Goal: Transaction & Acquisition: Purchase product/service

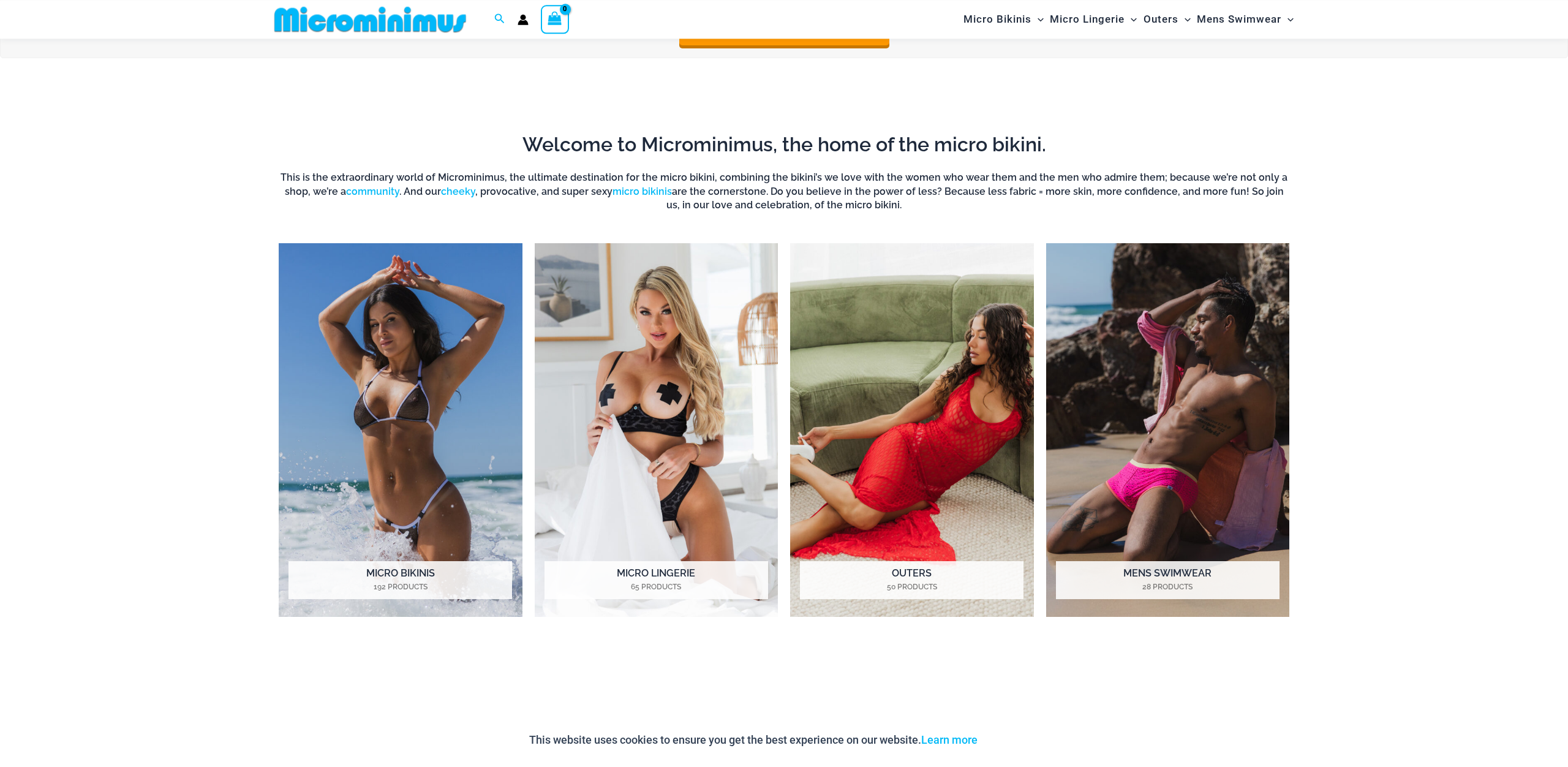
scroll to position [735, 0]
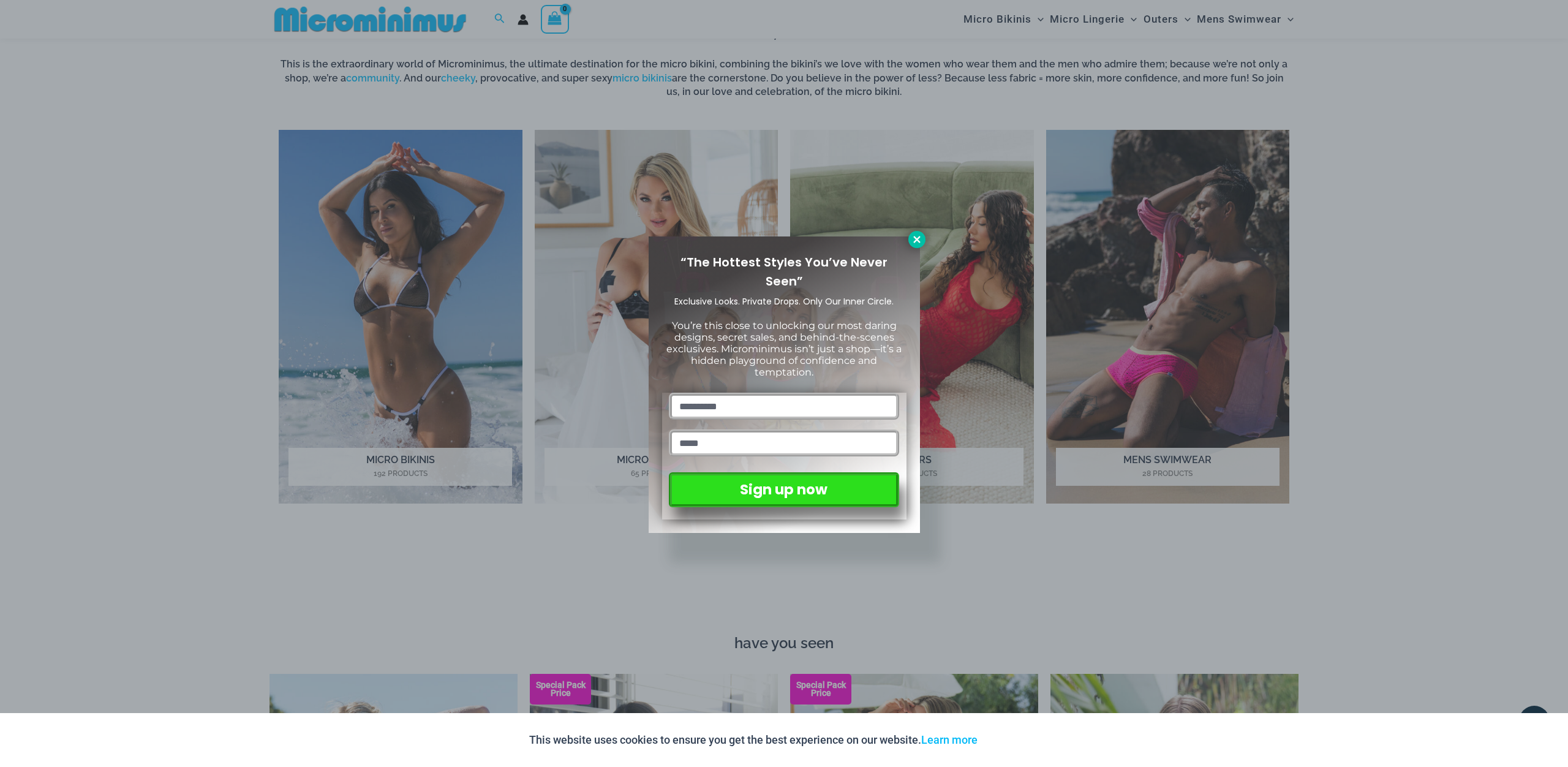
click at [917, 238] on icon at bounding box center [916, 239] width 7 height 7
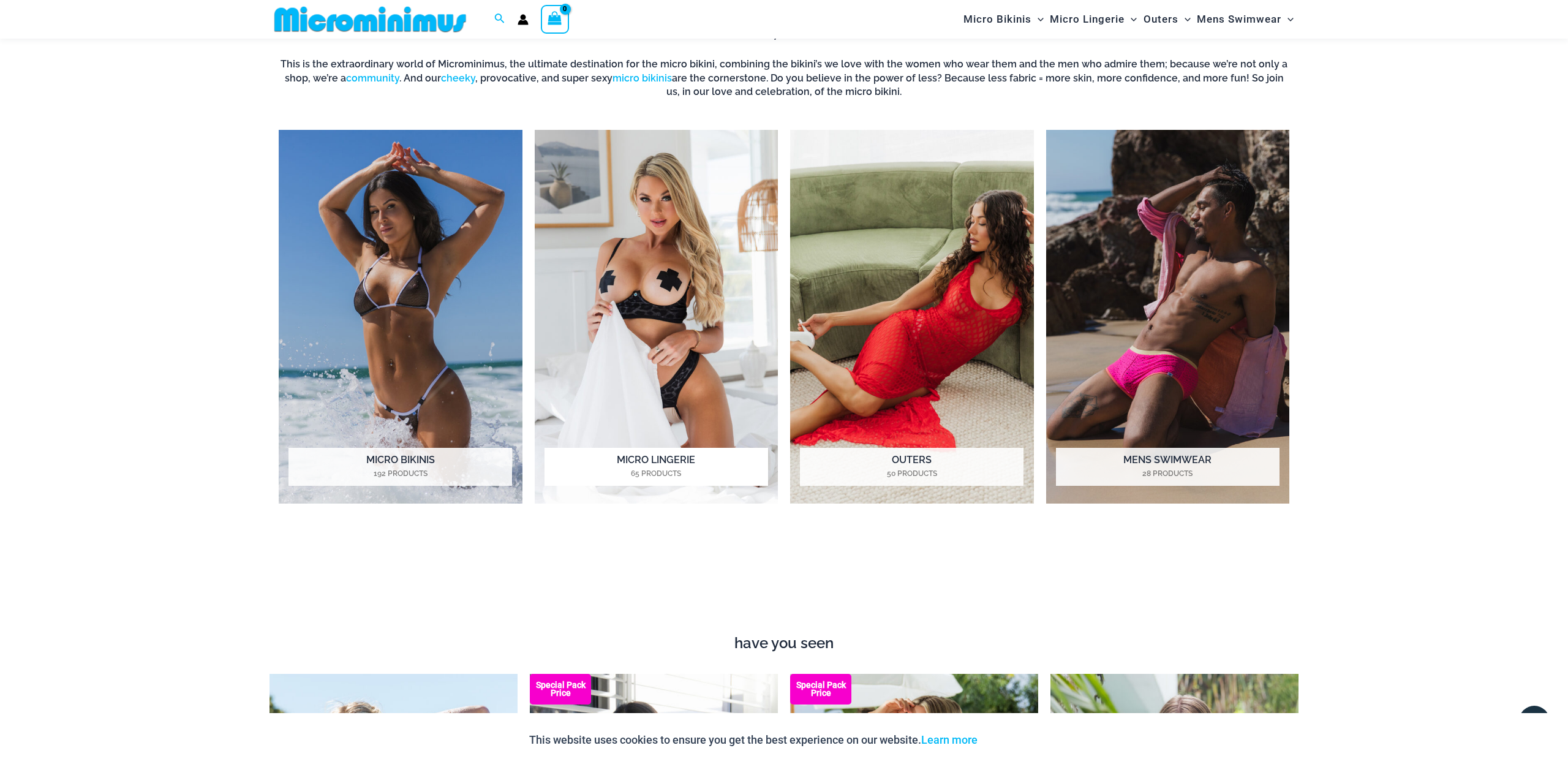
click at [663, 300] on img "Visit product category Micro Lingerie" at bounding box center [656, 316] width 244 height 374
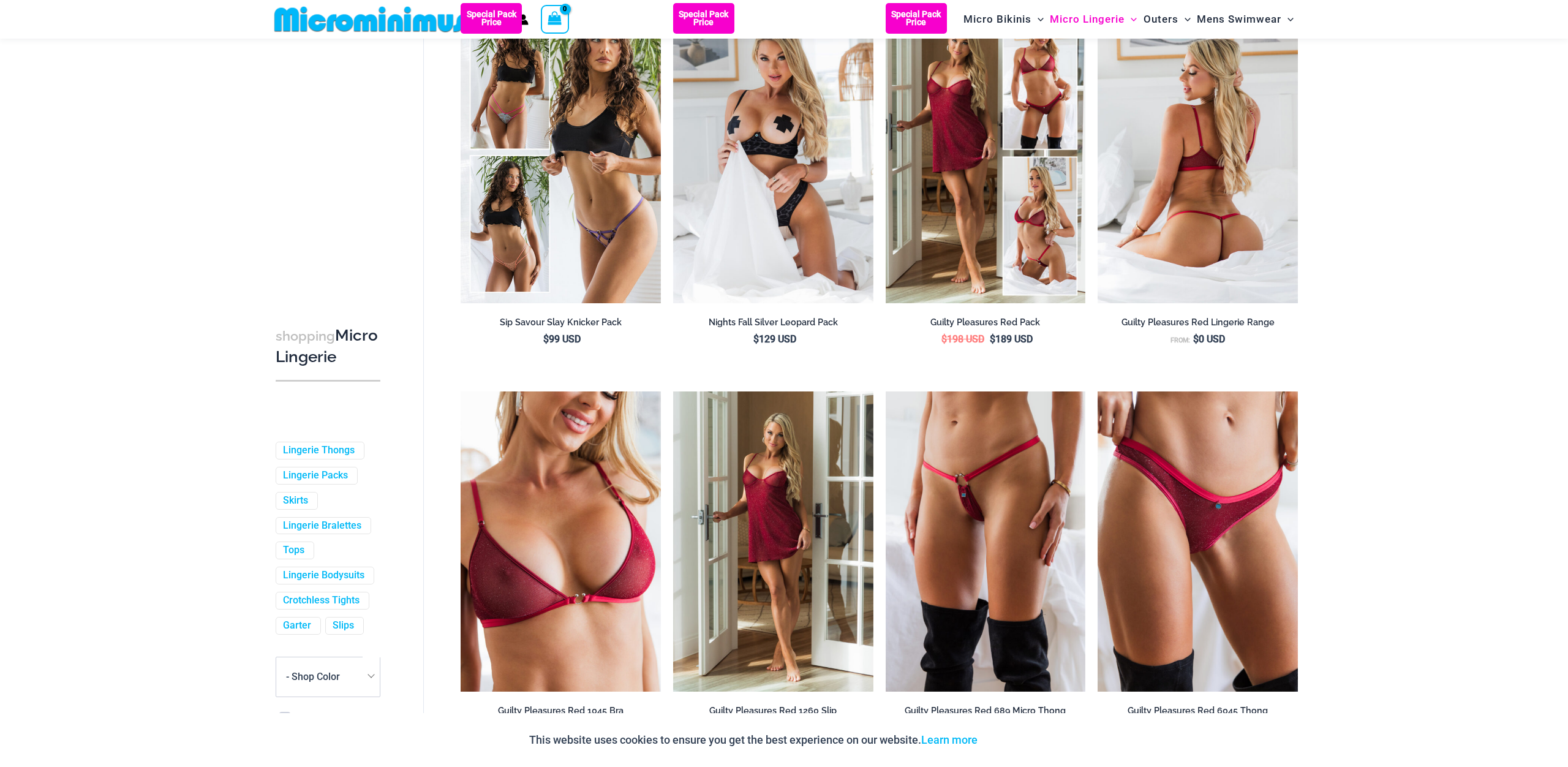
scroll to position [355, 0]
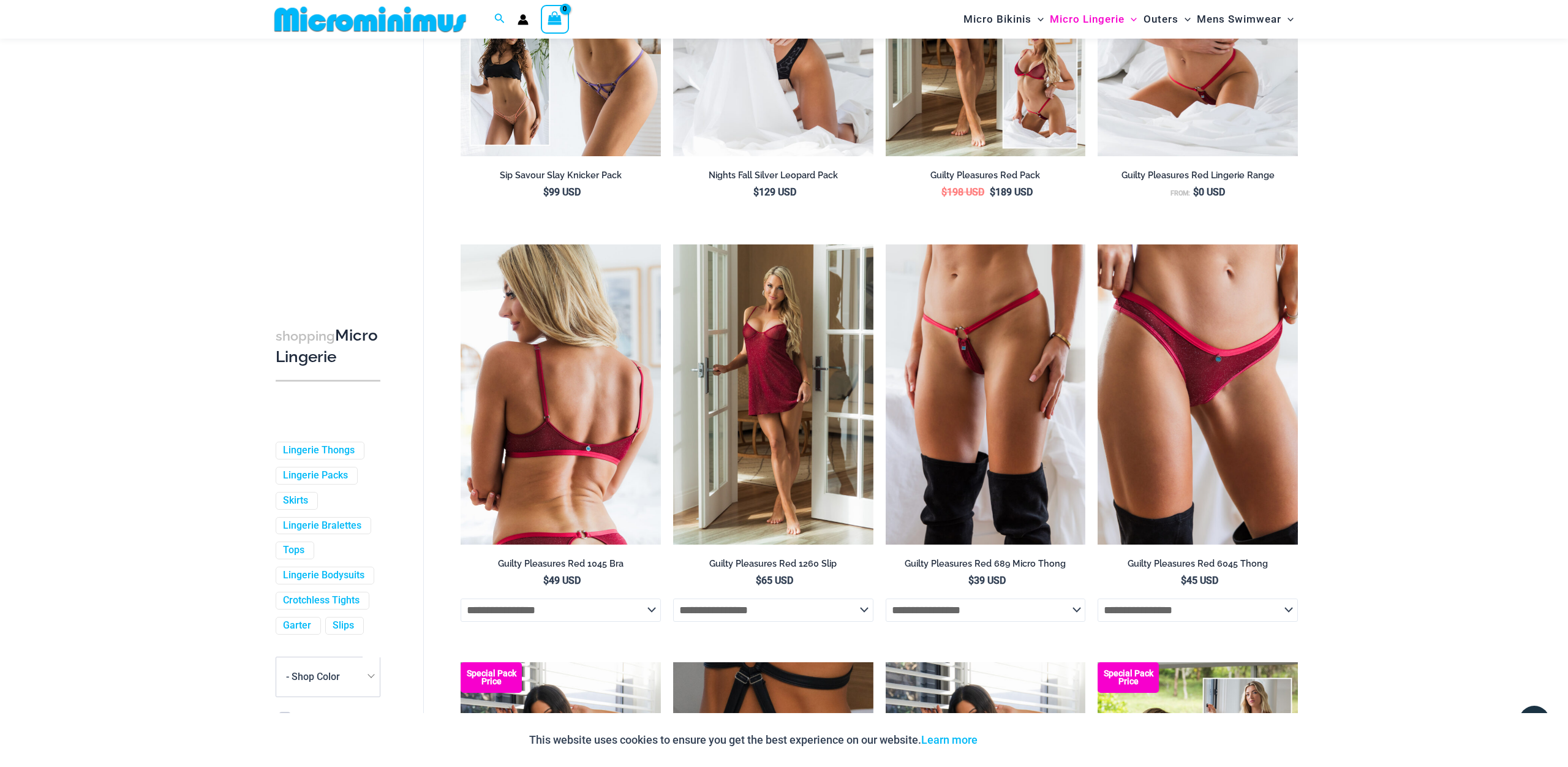
click at [577, 470] on img at bounding box center [561, 394] width 201 height 300
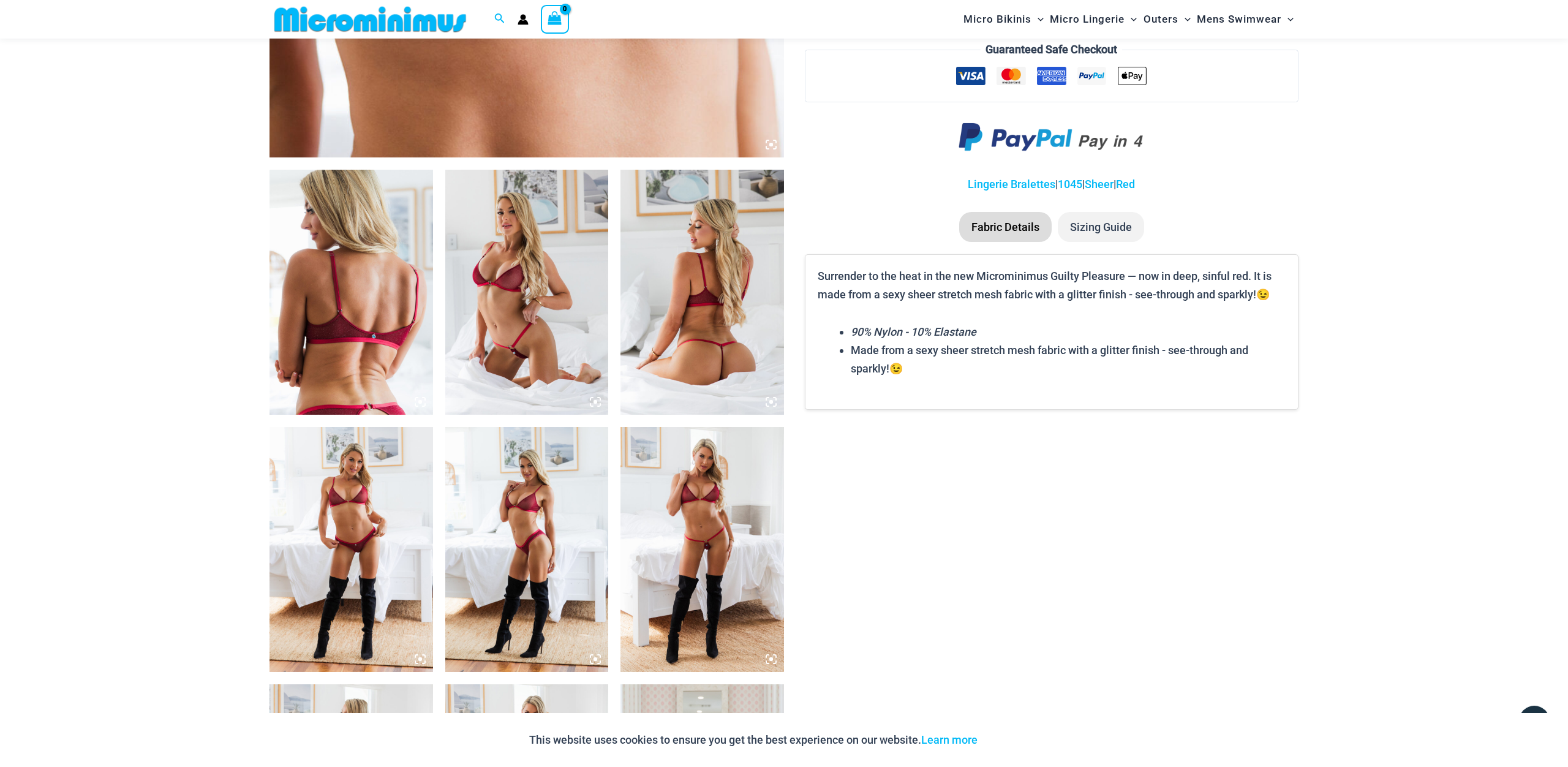
scroll to position [724, 0]
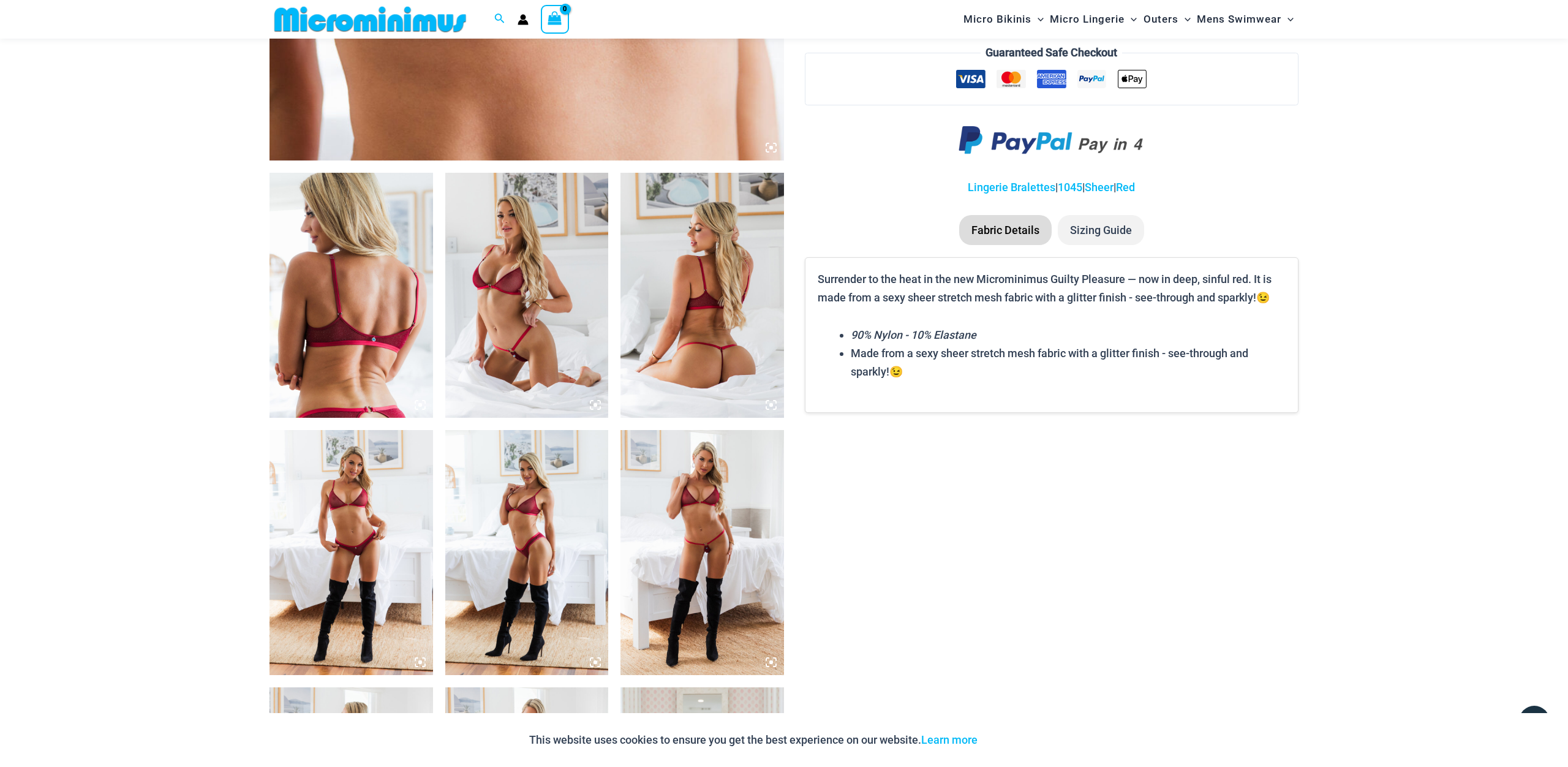
click at [365, 340] on img at bounding box center [351, 295] width 164 height 245
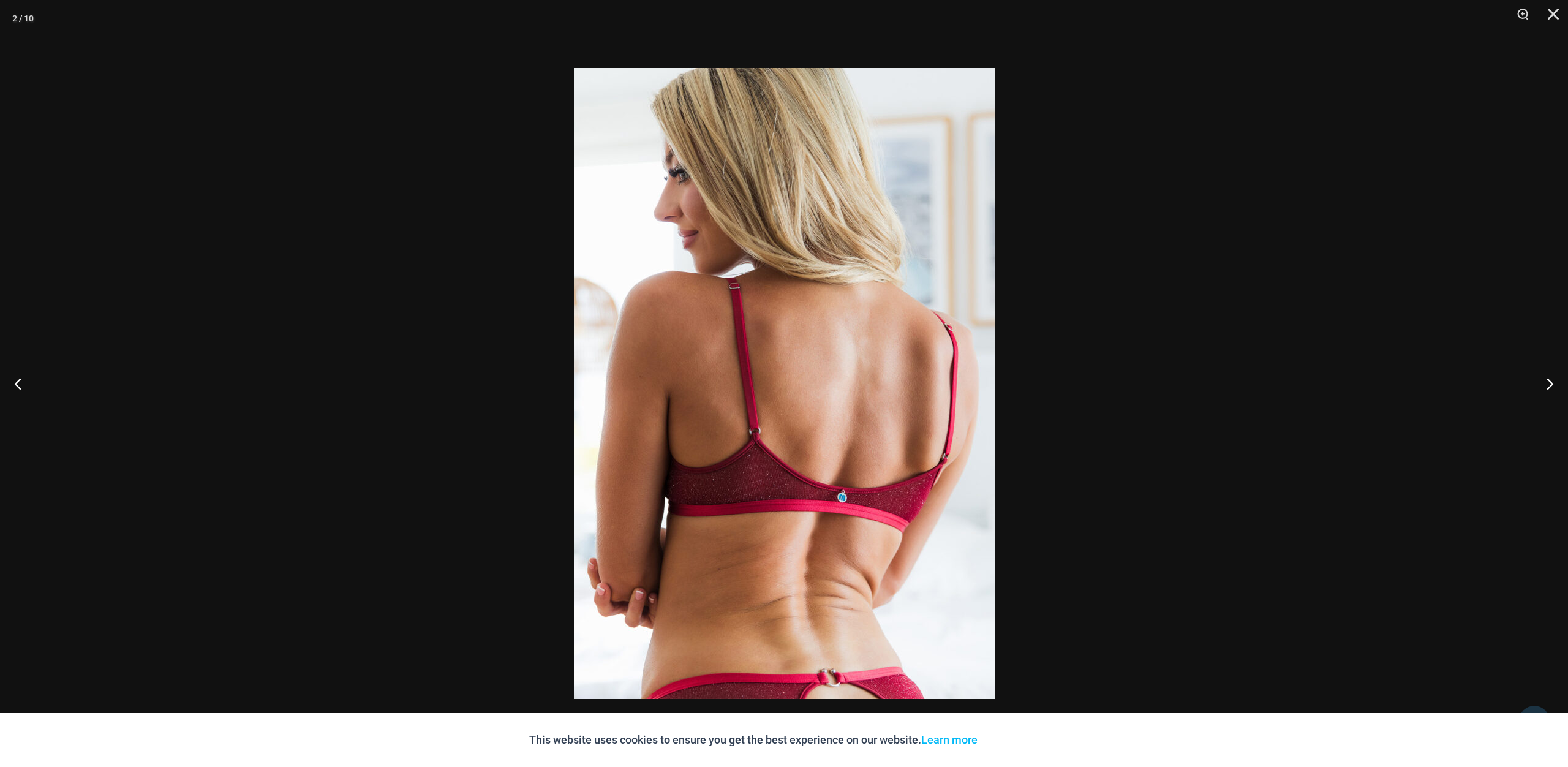
click at [772, 371] on img at bounding box center [784, 383] width 420 height 631
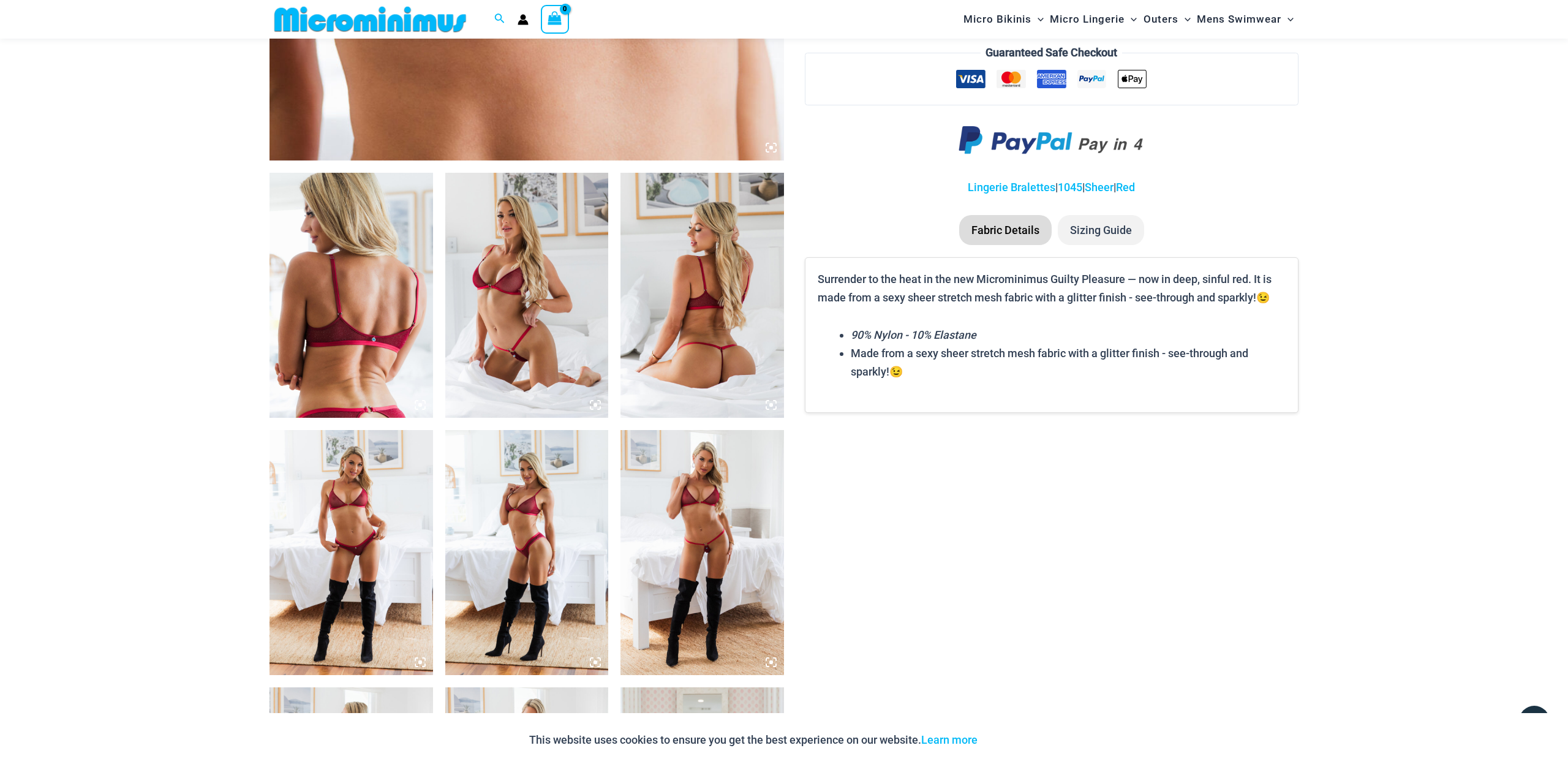
click at [521, 307] on img at bounding box center [527, 295] width 164 height 245
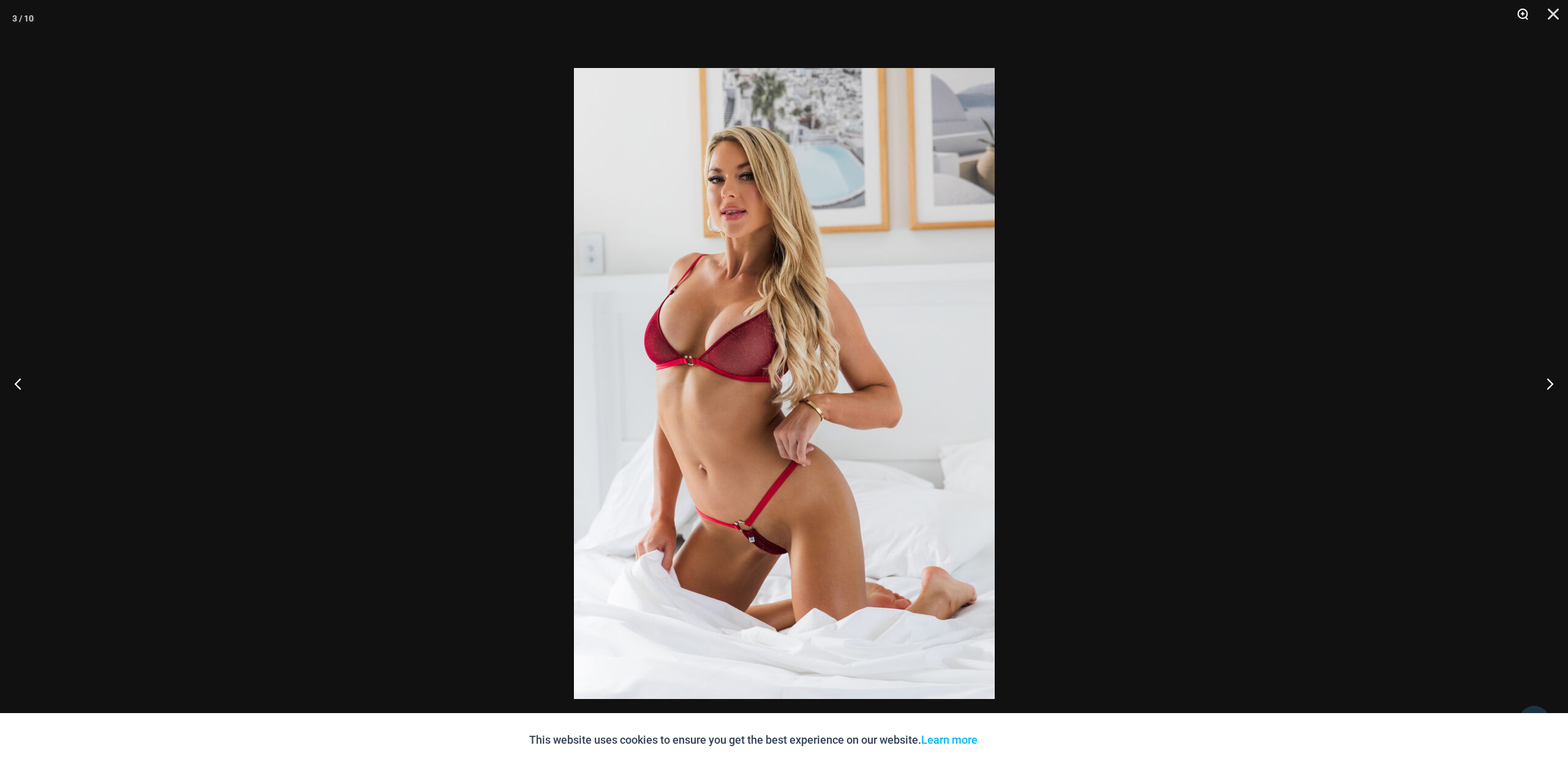
click at [1524, 14] on button "Zoom" at bounding box center [1519, 18] width 31 height 37
click at [1551, 15] on button "Close" at bounding box center [1549, 18] width 31 height 37
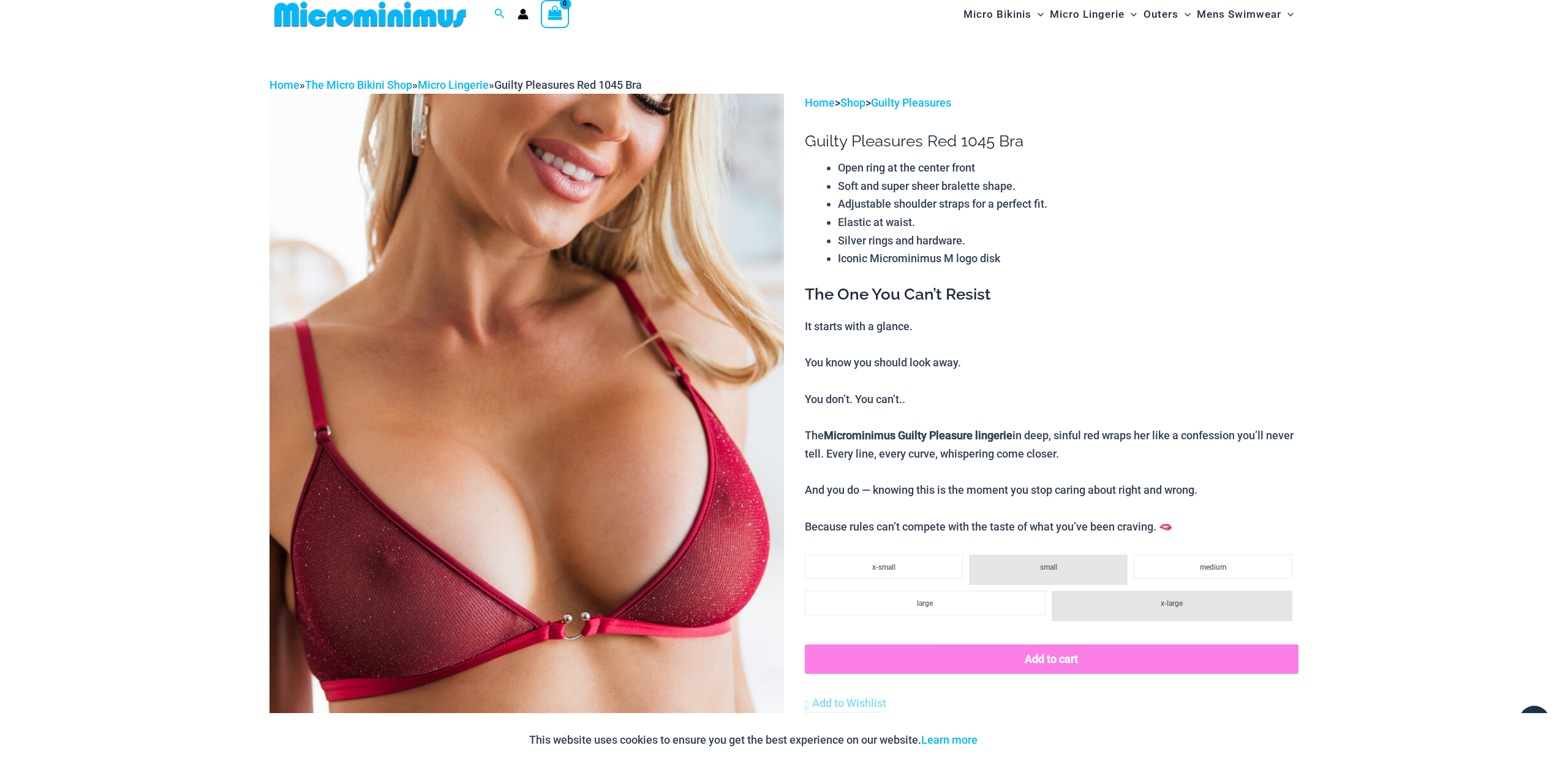
scroll to position [0, 0]
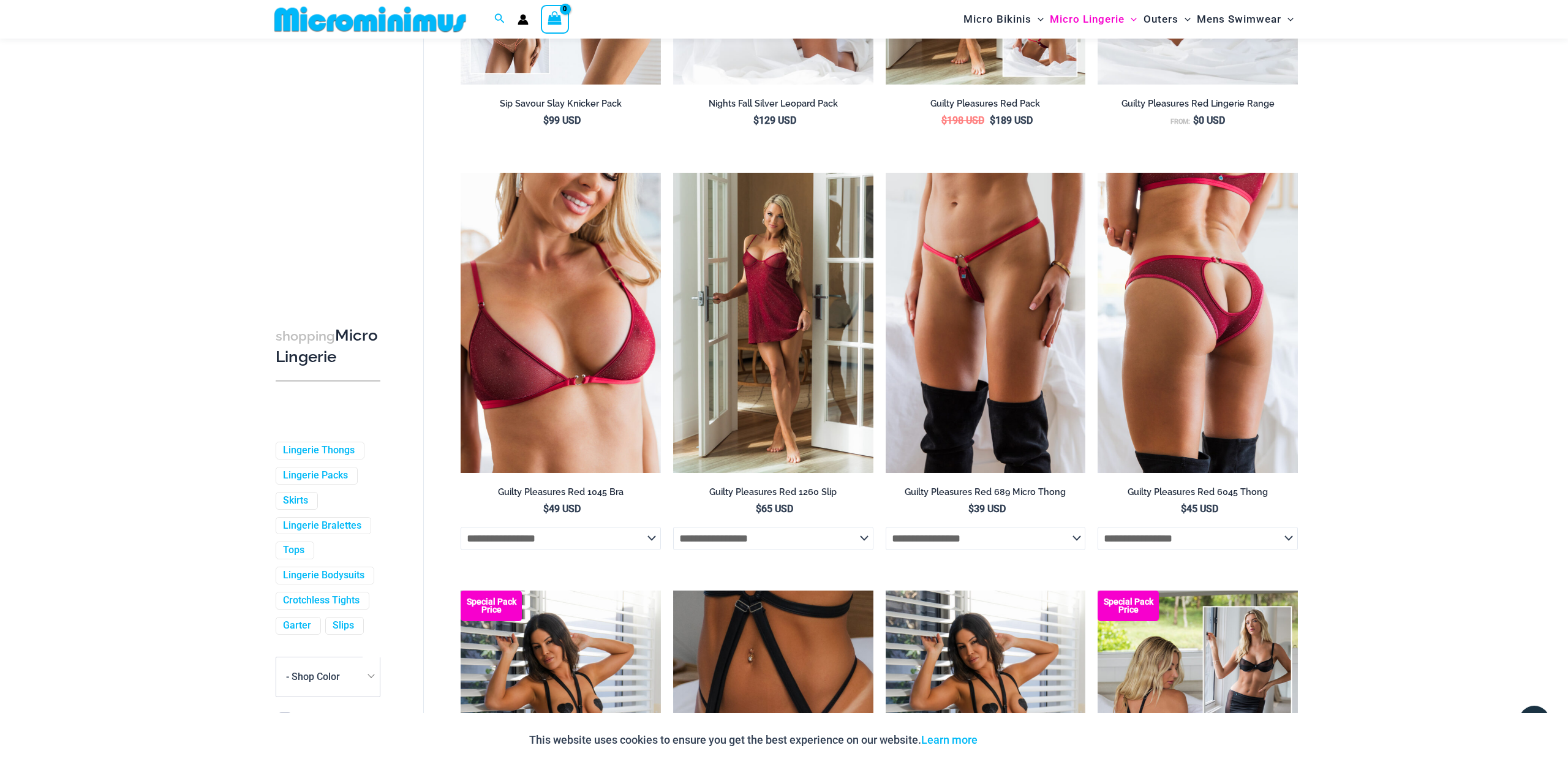
scroll to position [427, 0]
click at [1212, 361] on img at bounding box center [1198, 322] width 201 height 300
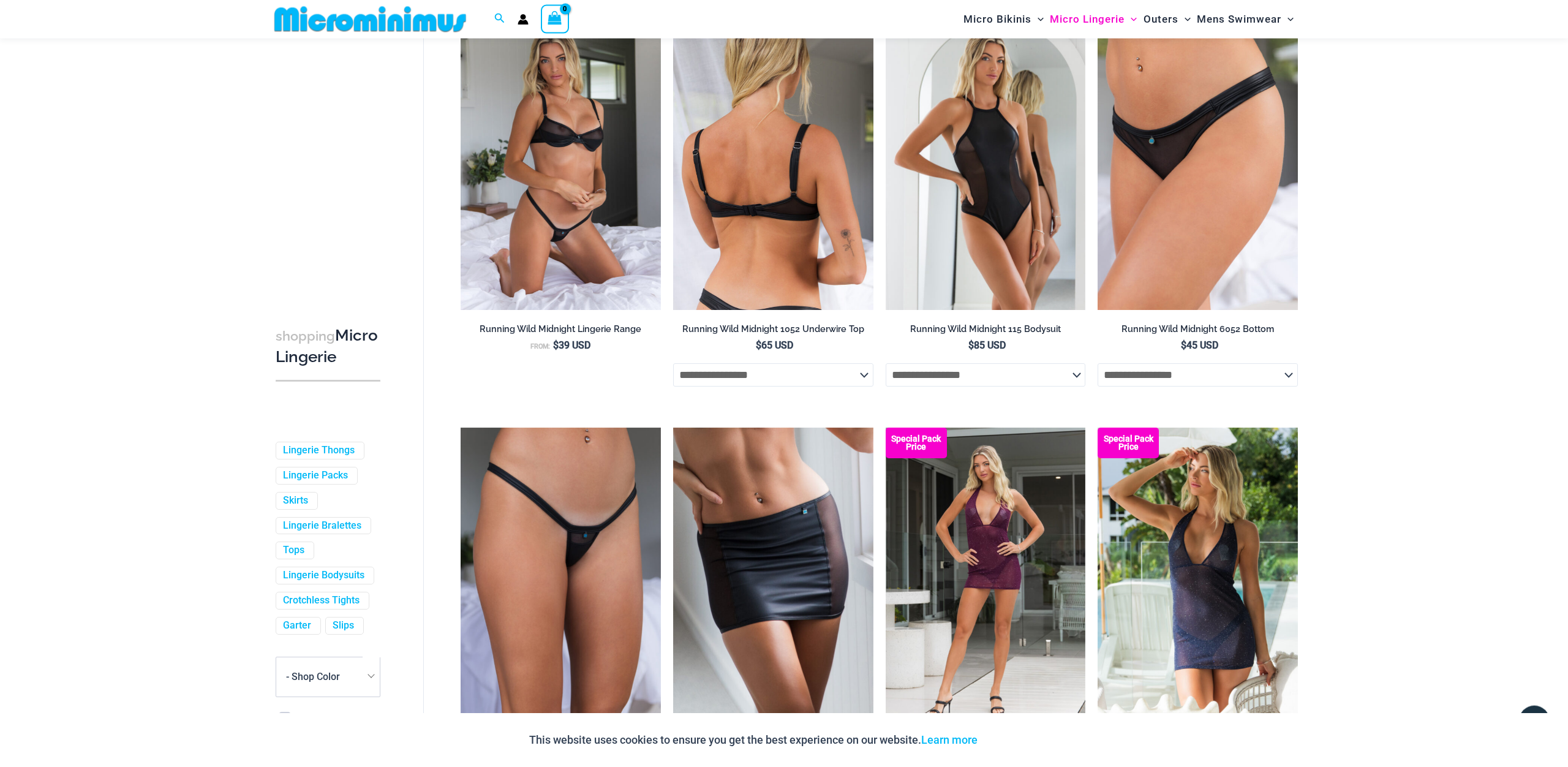
scroll to position [1456, 0]
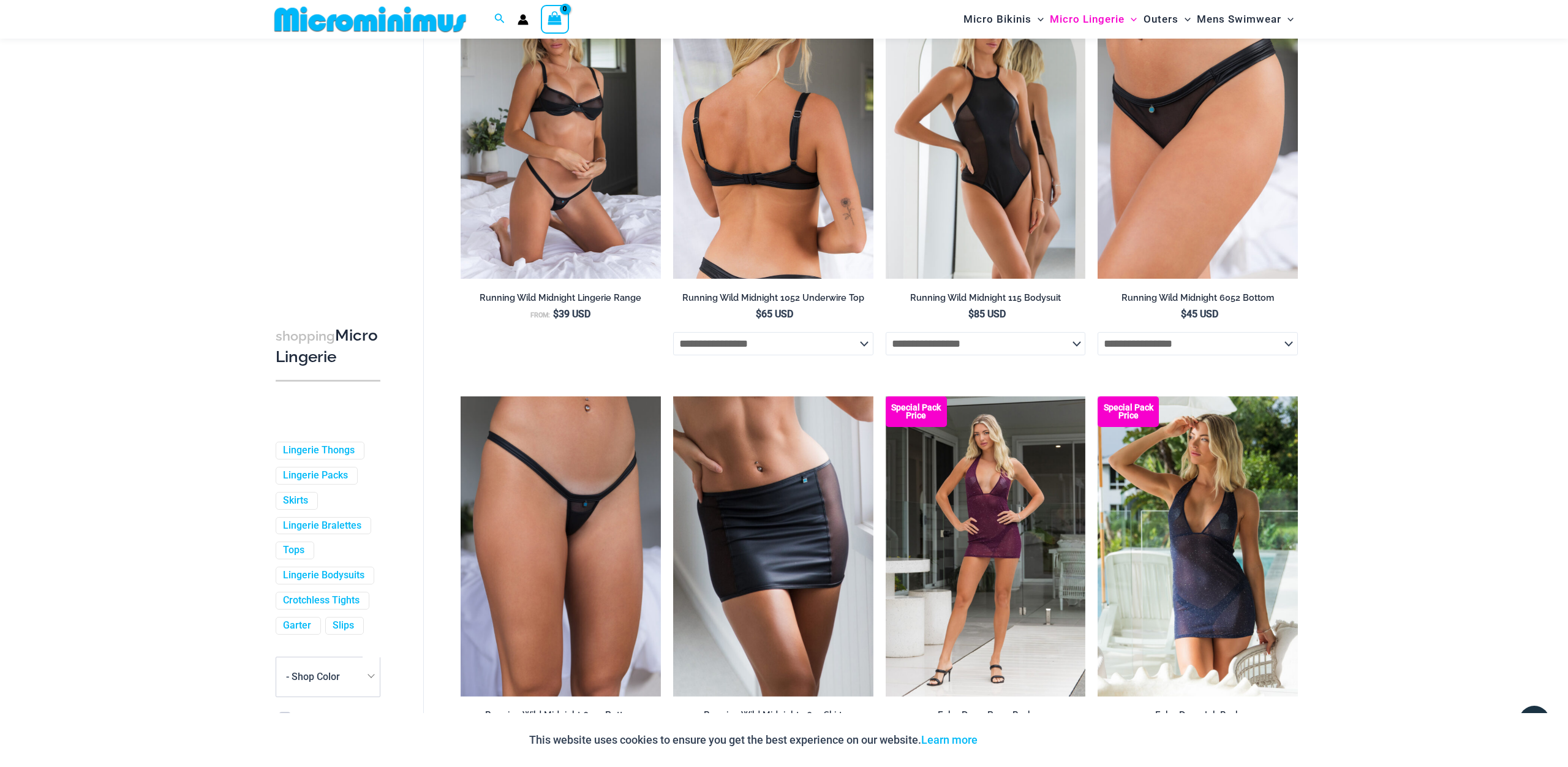
click at [768, 279] on img at bounding box center [774, 128] width 201 height 300
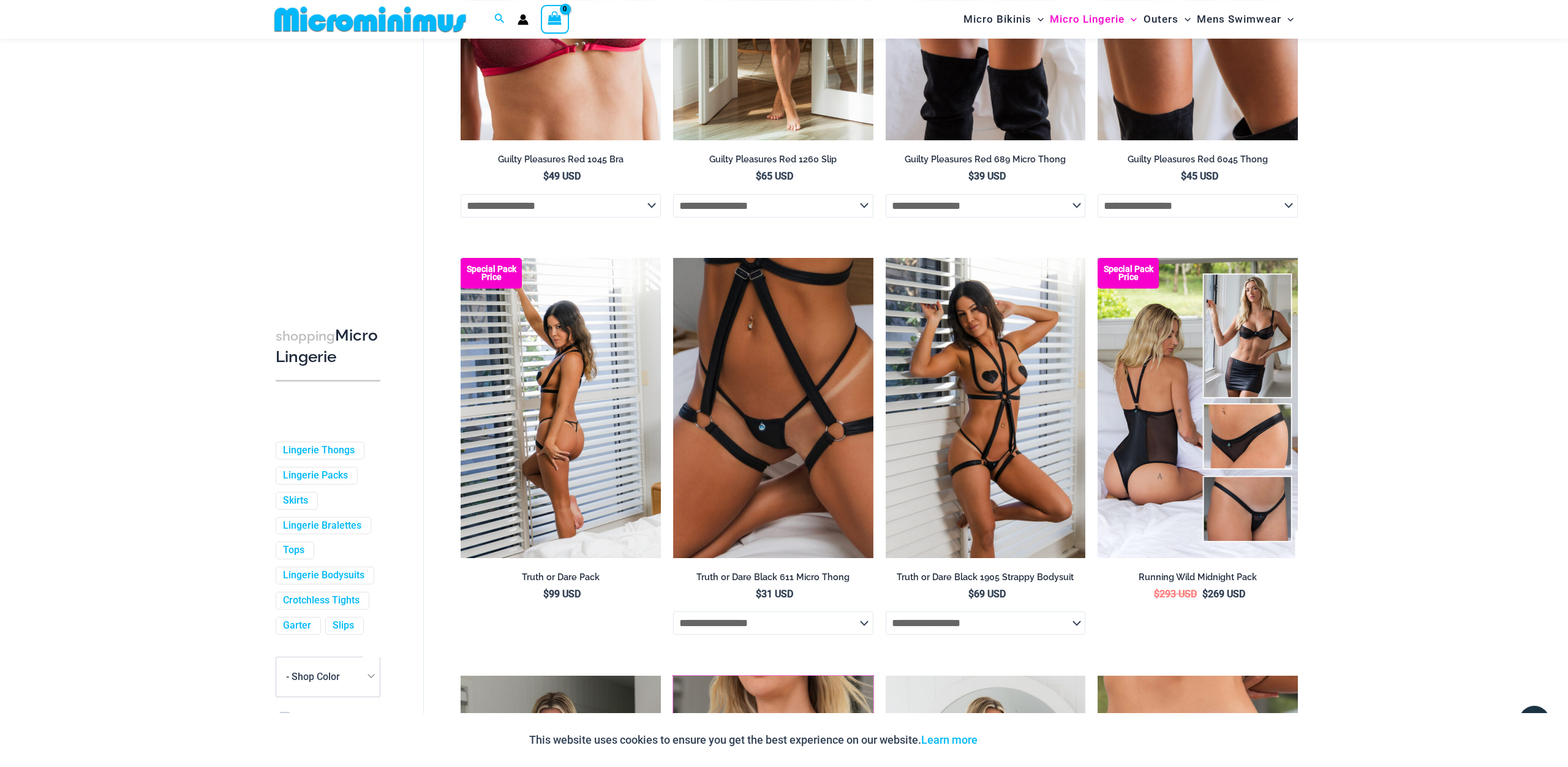
scroll to position [794, 0]
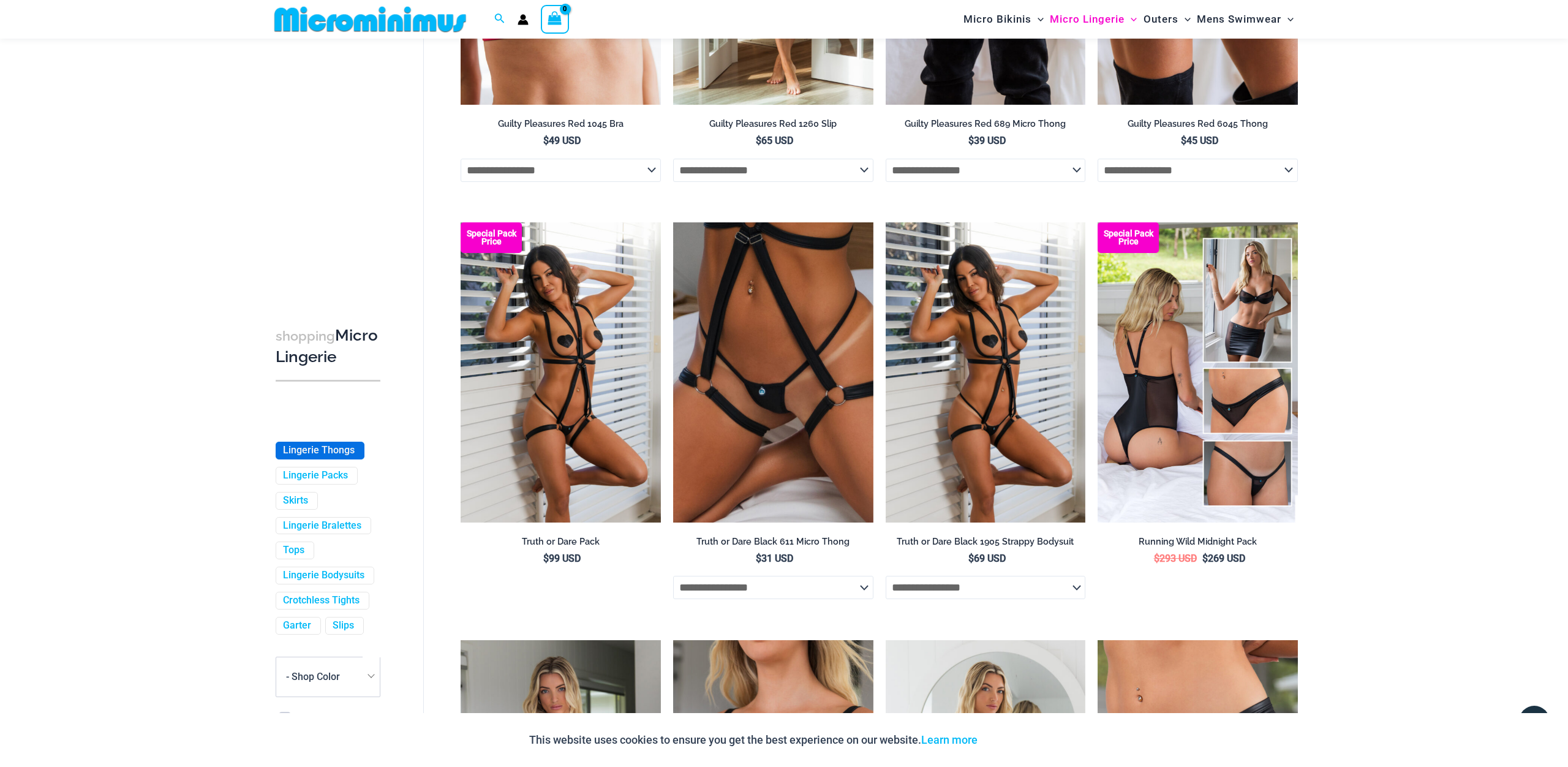
click at [323, 457] on link "Lingerie Thongs" at bounding box center [319, 450] width 72 height 13
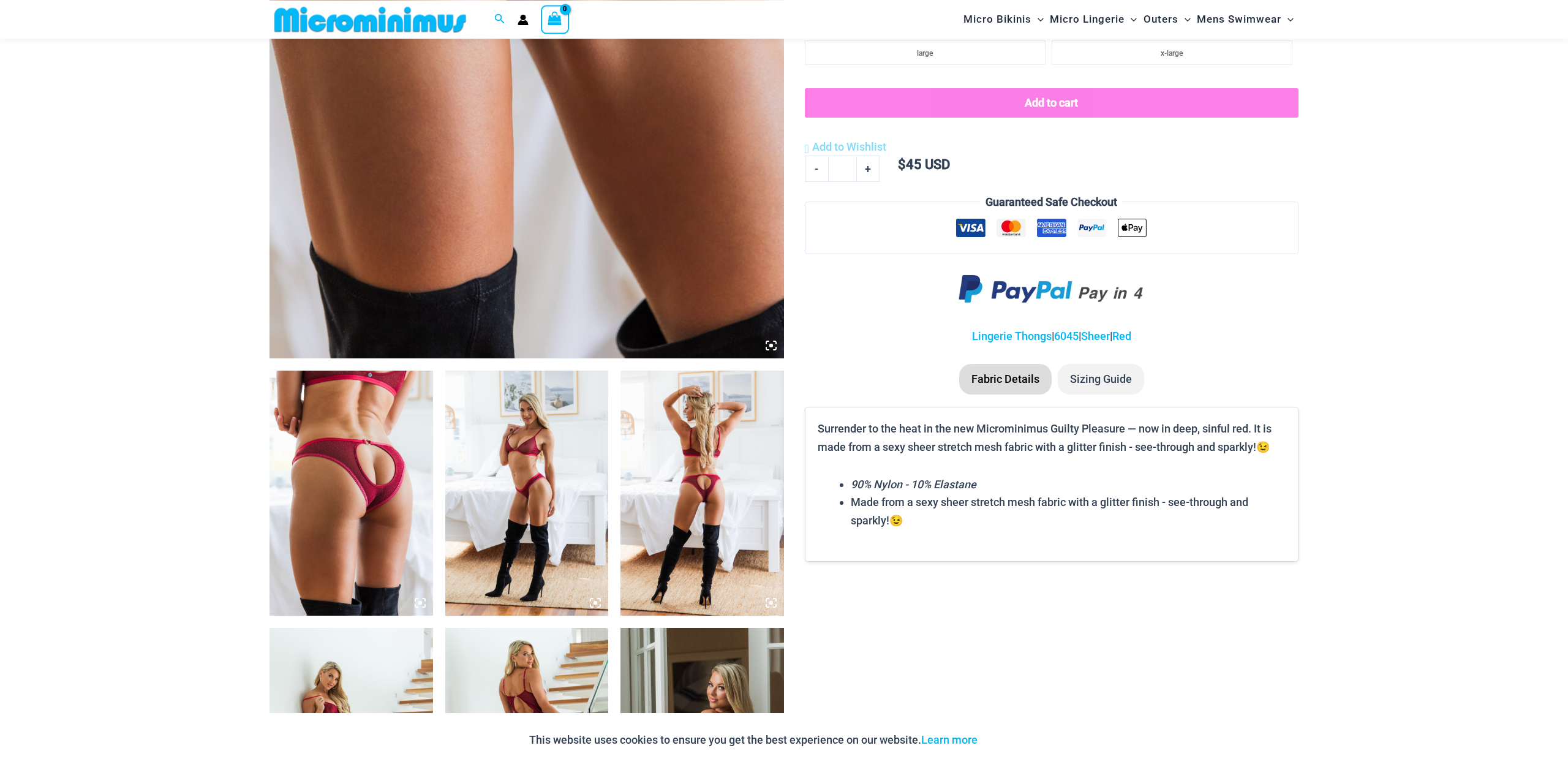
scroll to position [584, 0]
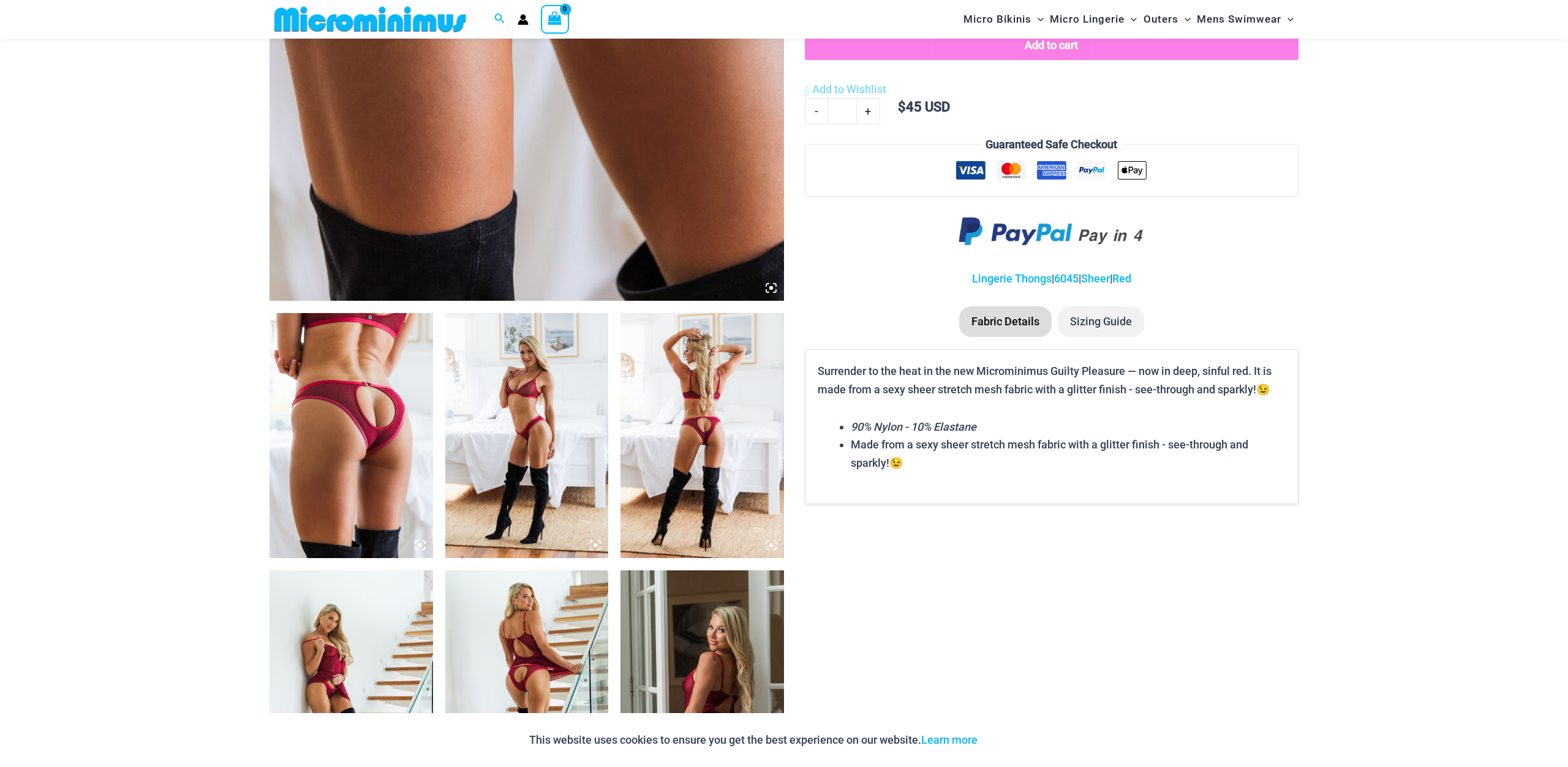
click at [363, 424] on img at bounding box center [351, 435] width 164 height 245
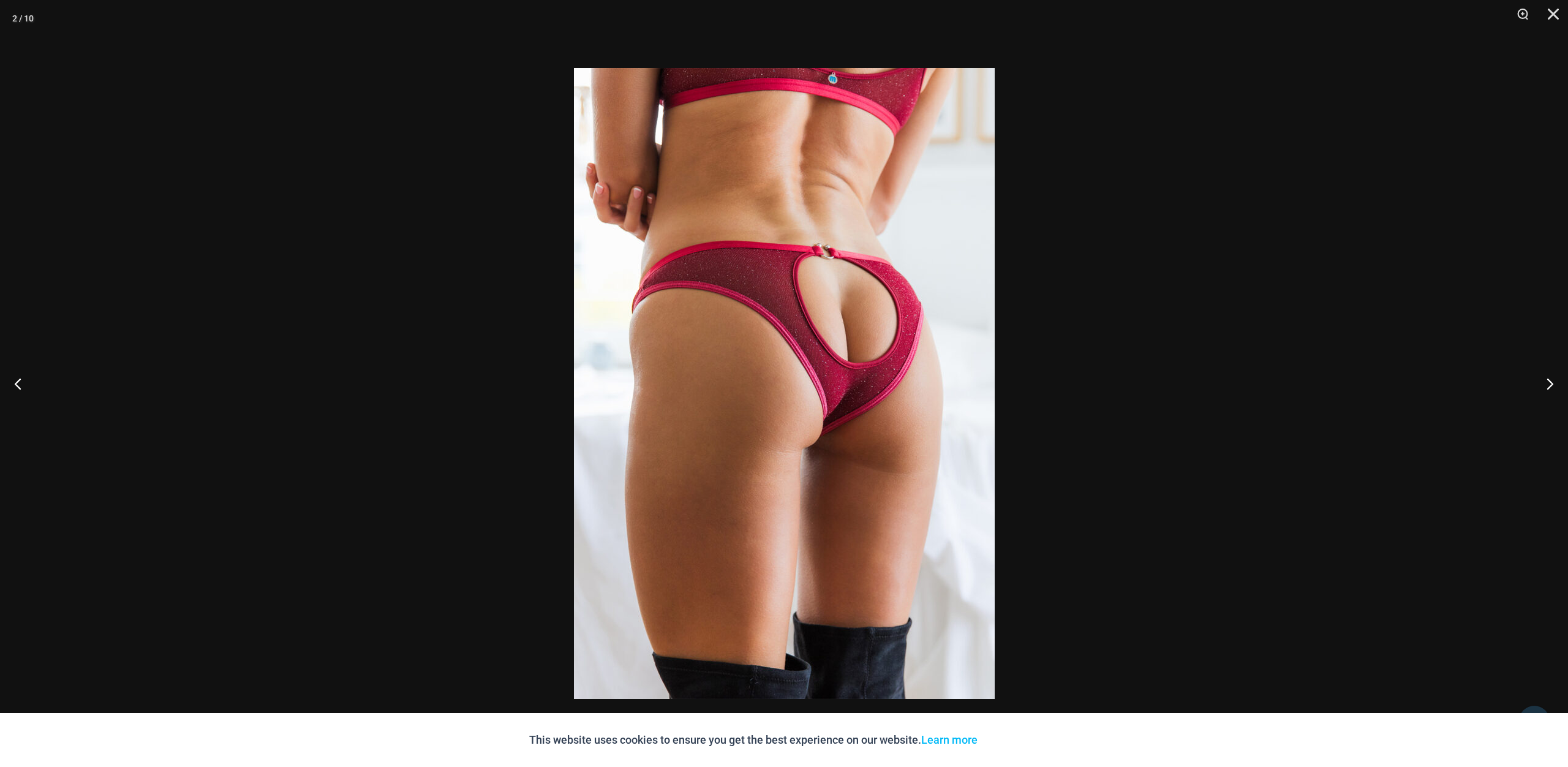
click at [850, 312] on img at bounding box center [784, 383] width 420 height 631
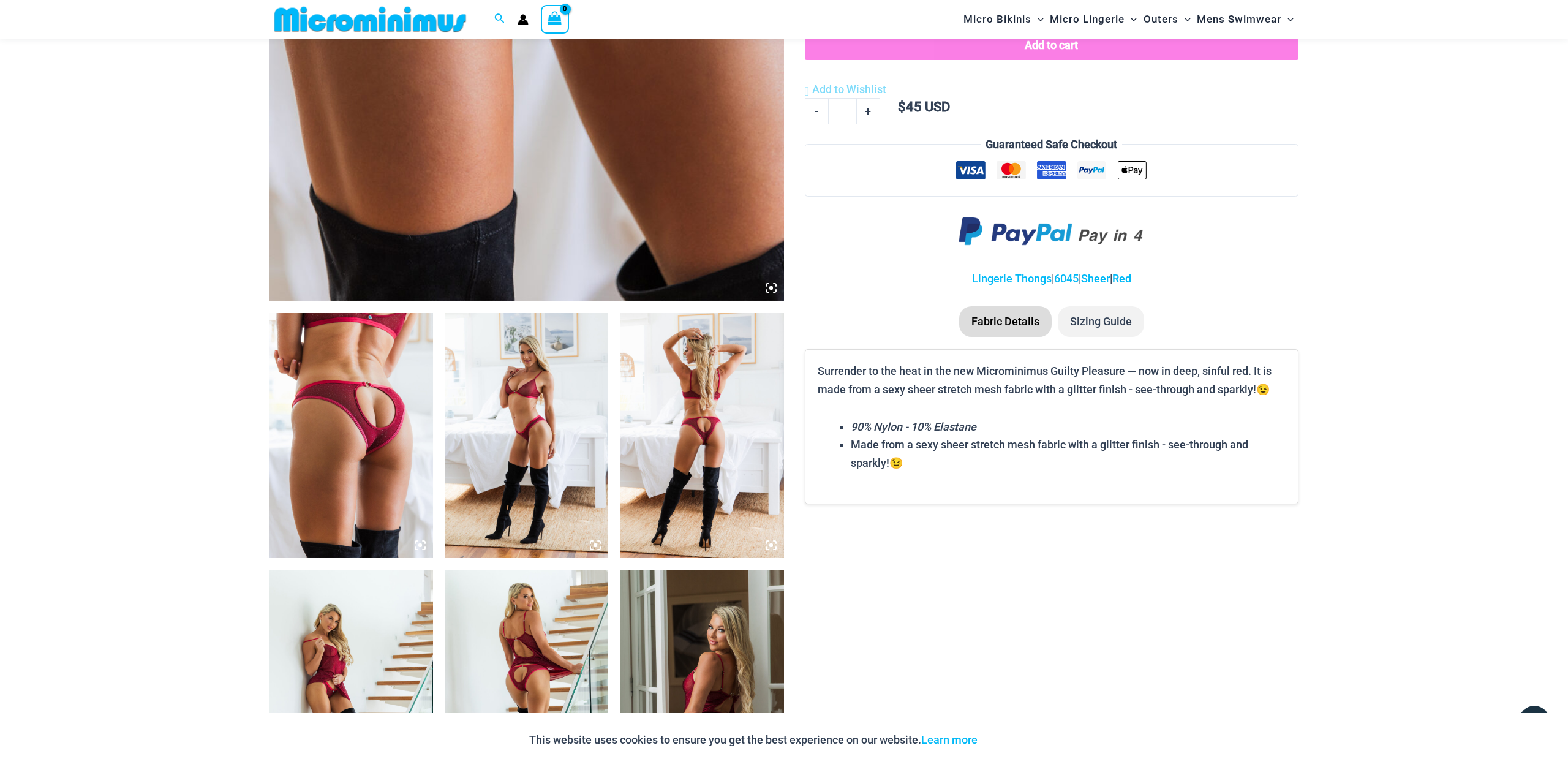
click at [342, 428] on img at bounding box center [351, 435] width 164 height 245
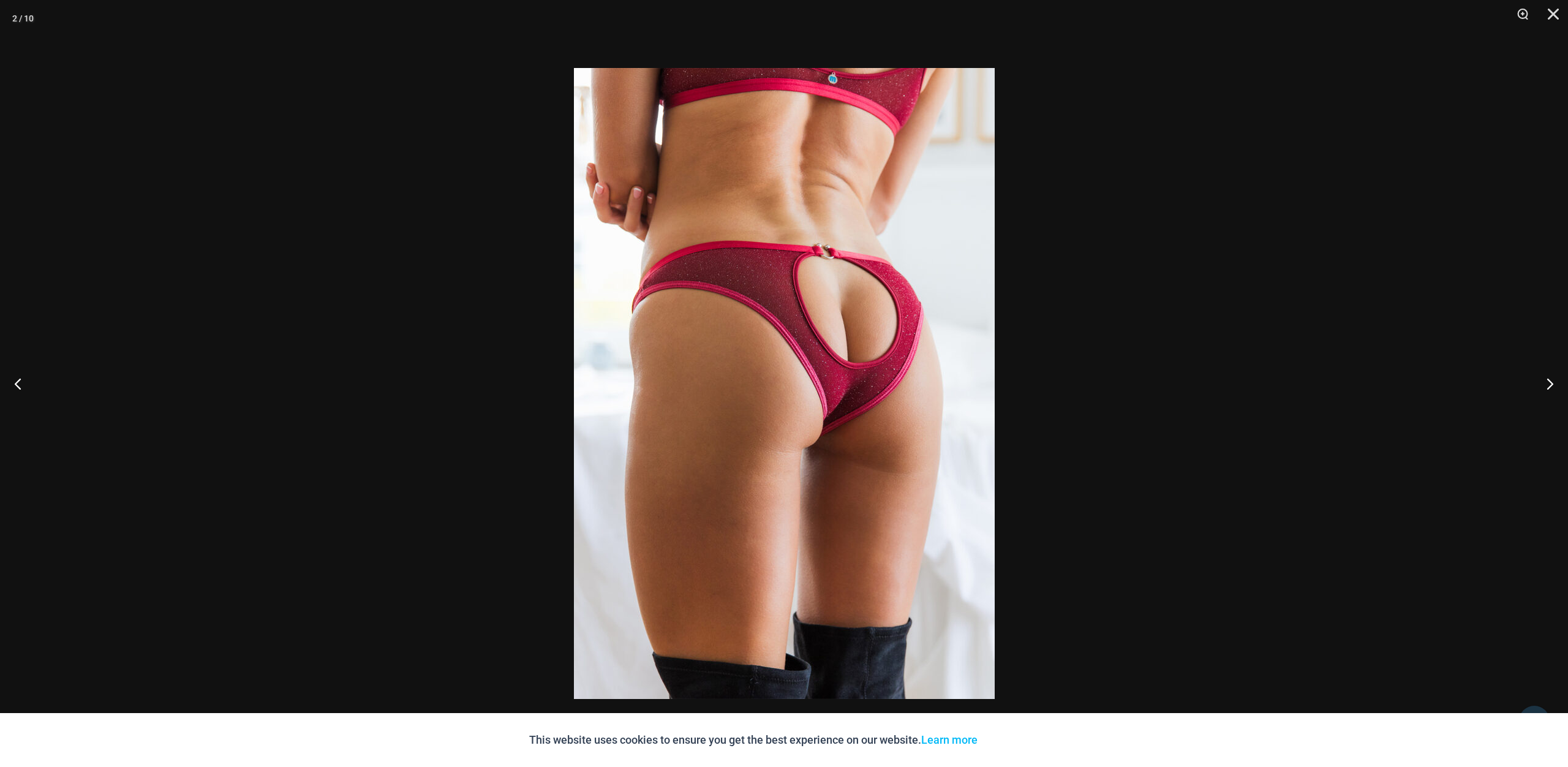
click at [774, 408] on img at bounding box center [784, 383] width 420 height 631
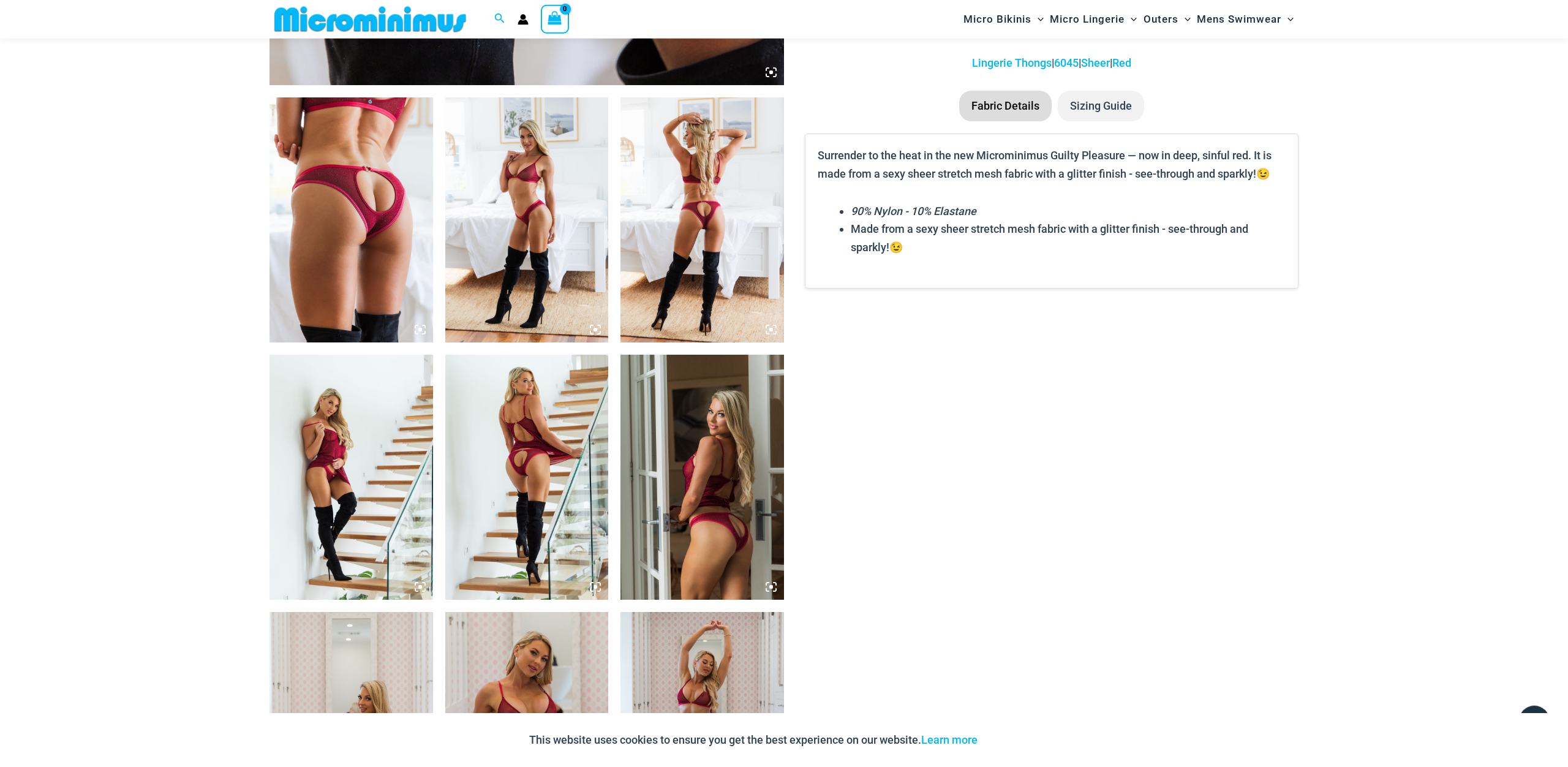
scroll to position [805, 0]
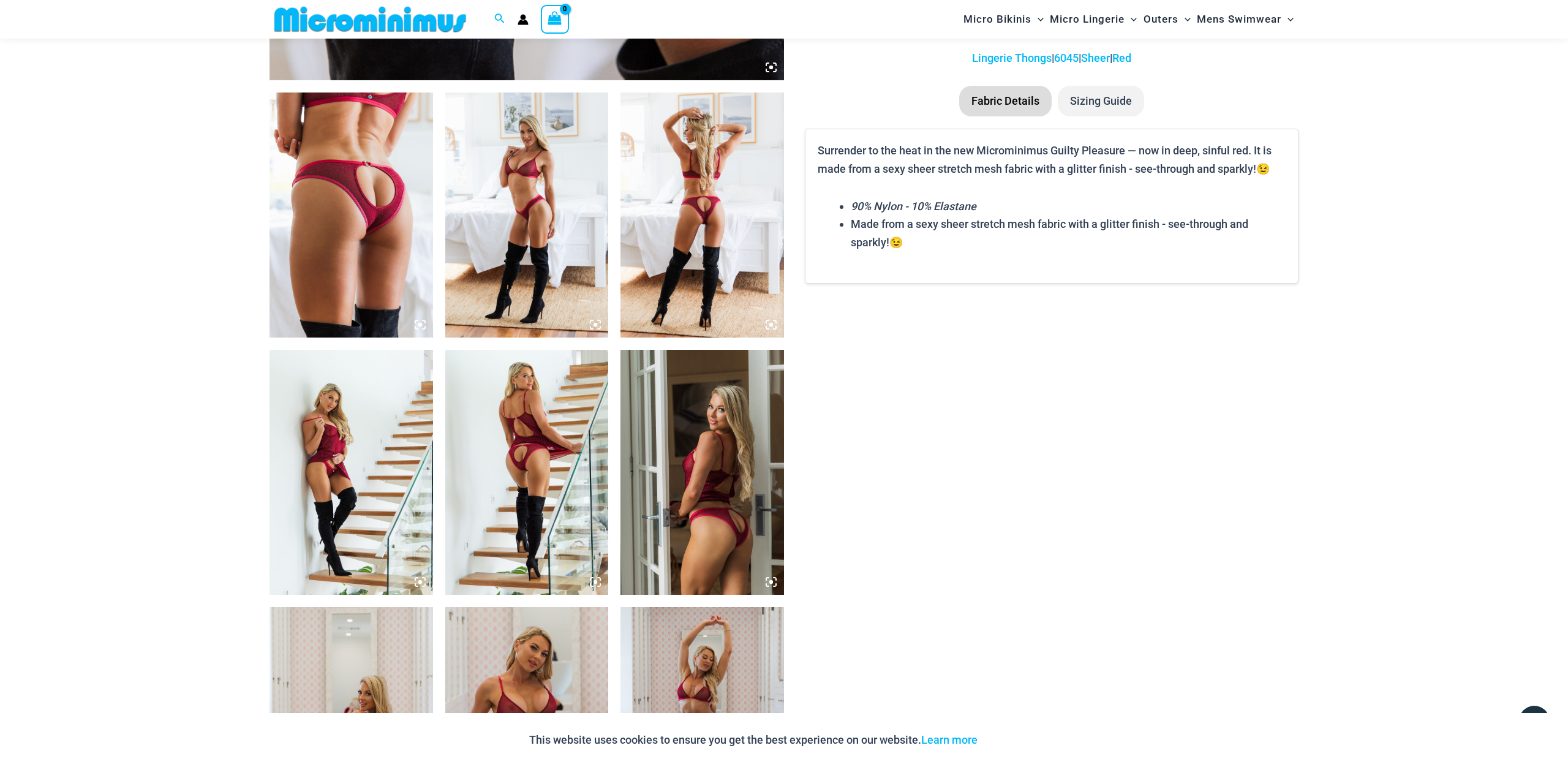
click at [528, 457] on img at bounding box center [527, 472] width 164 height 245
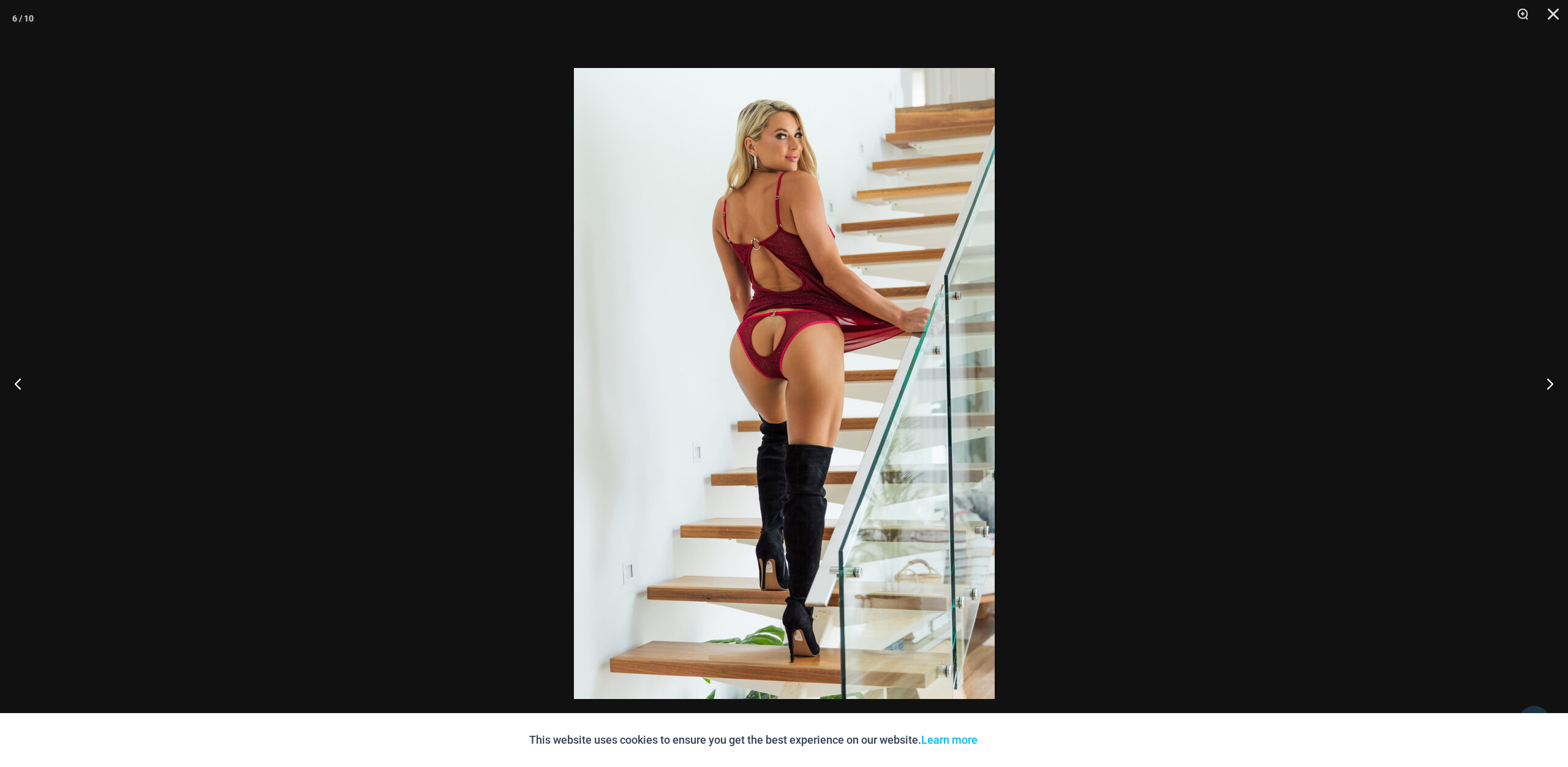
click at [828, 358] on img at bounding box center [784, 383] width 420 height 631
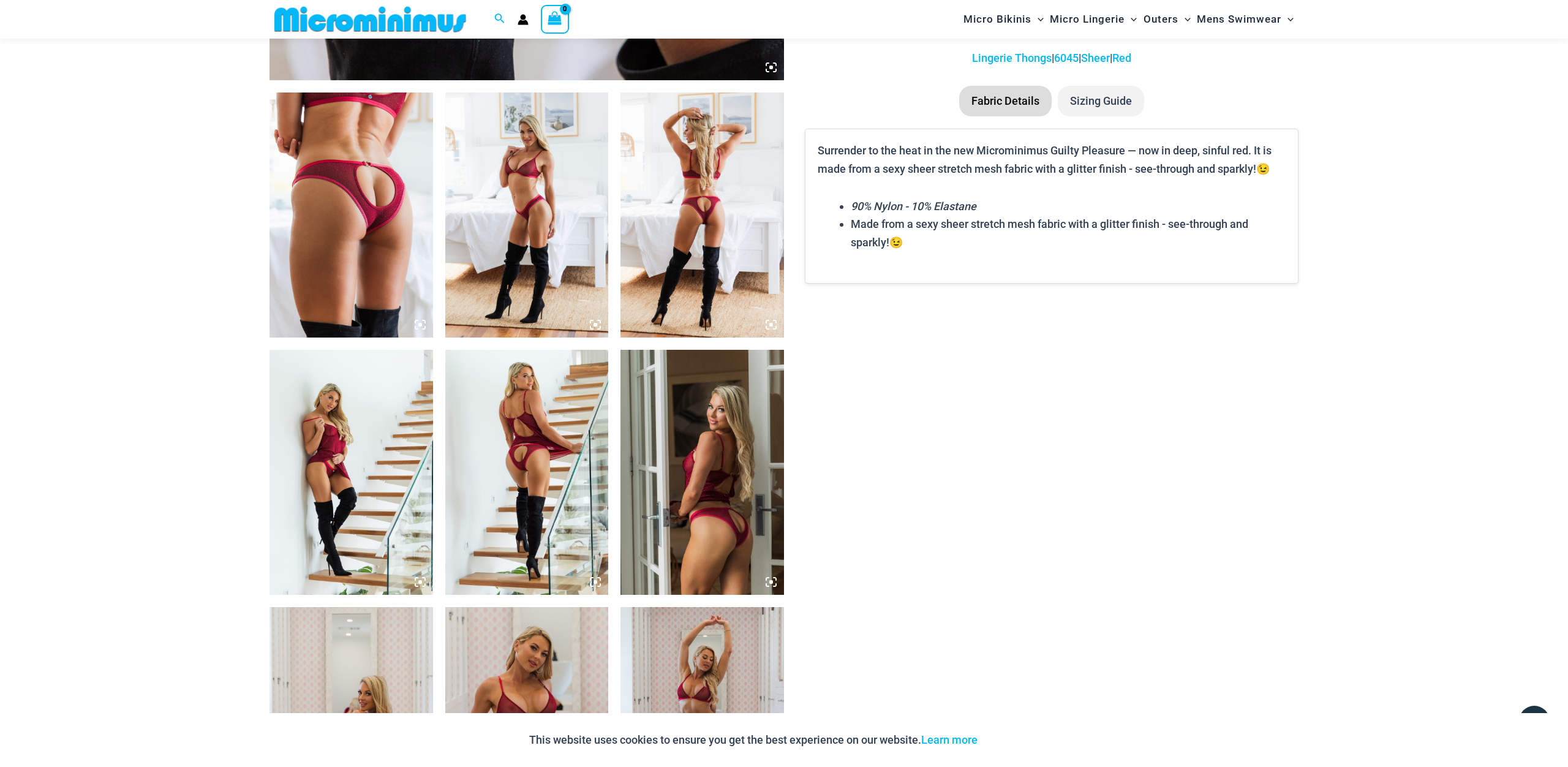
click at [715, 512] on img at bounding box center [702, 472] width 164 height 245
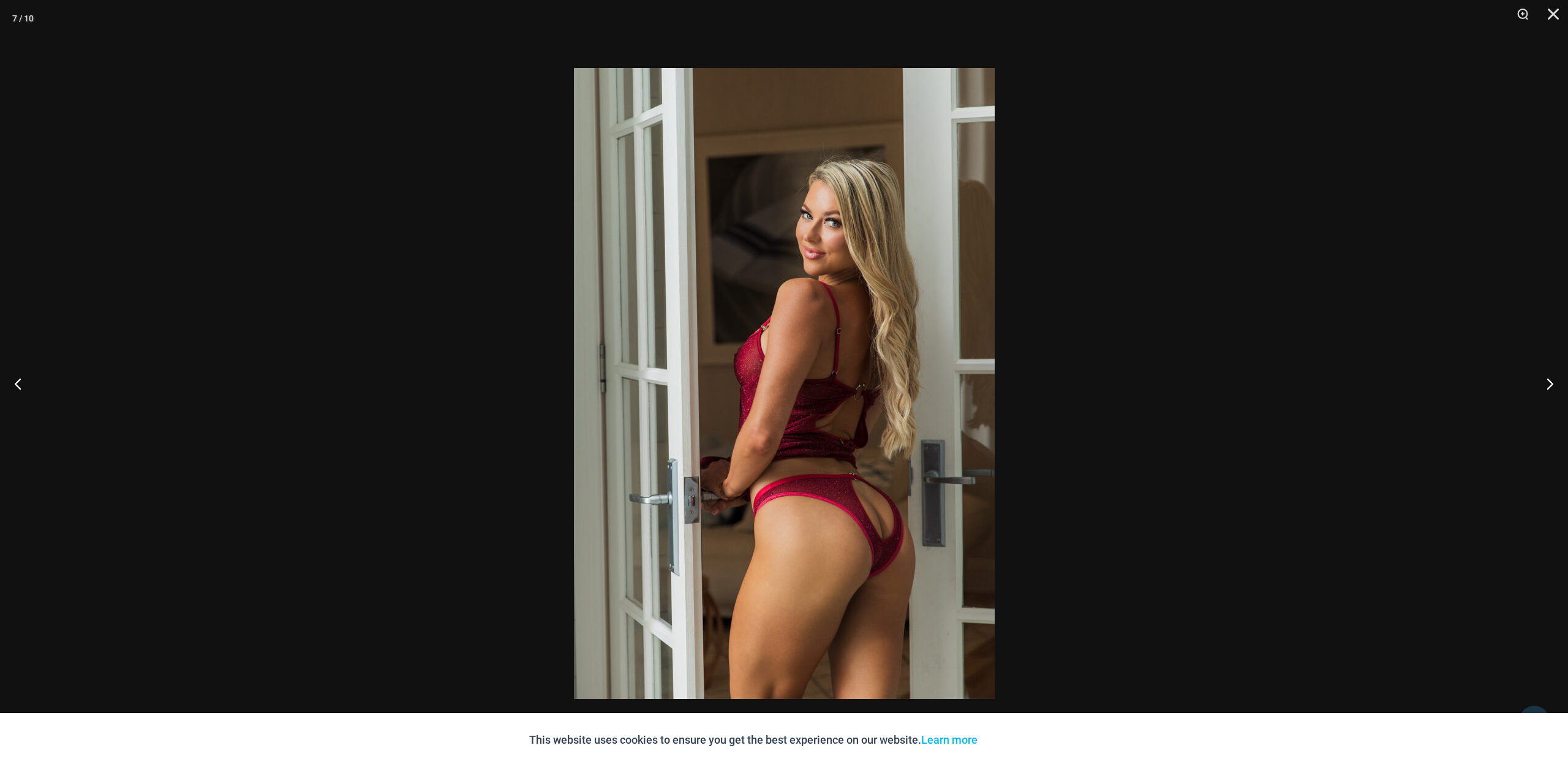
click at [799, 517] on img at bounding box center [784, 383] width 420 height 631
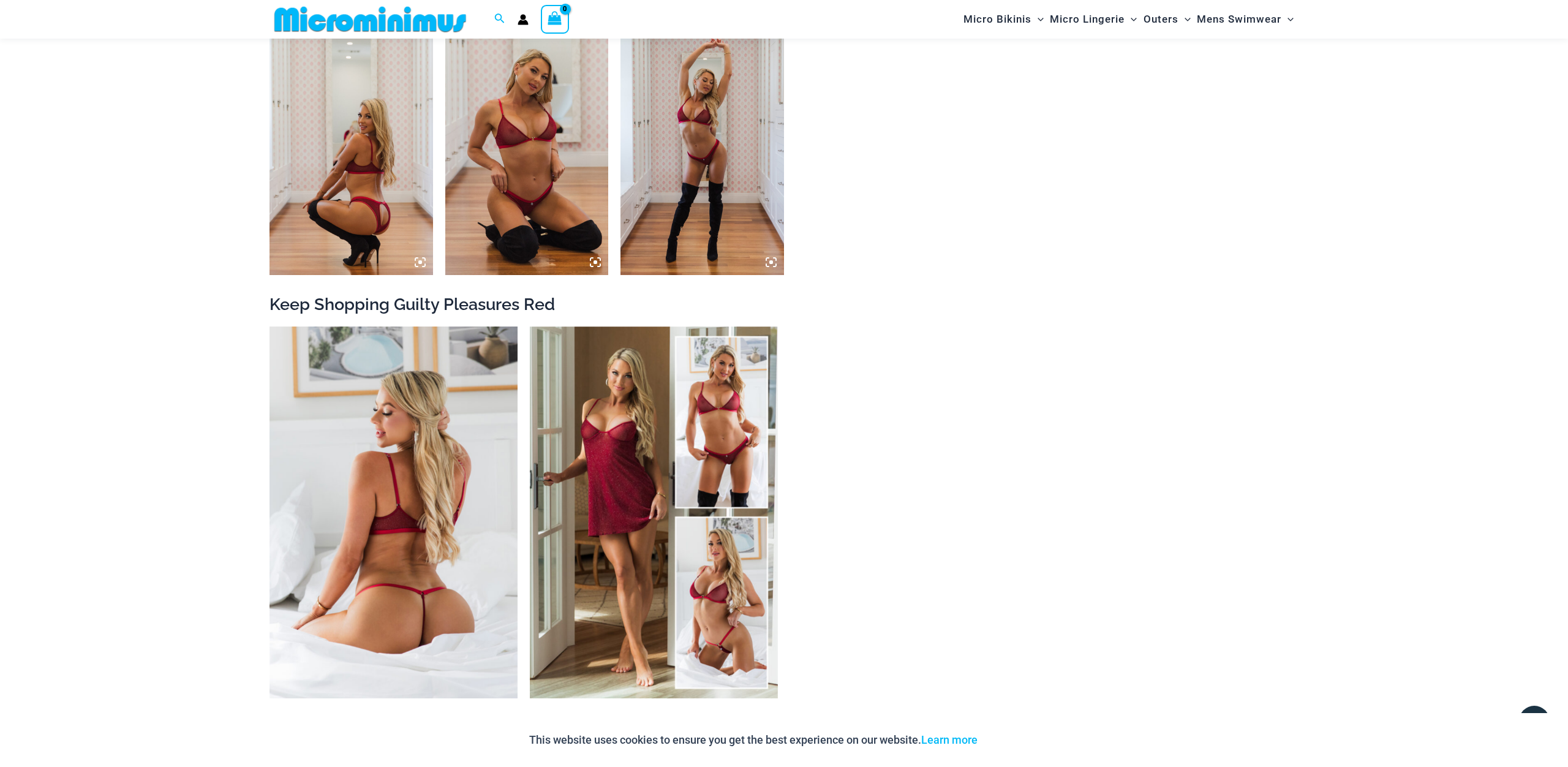
scroll to position [1466, 0]
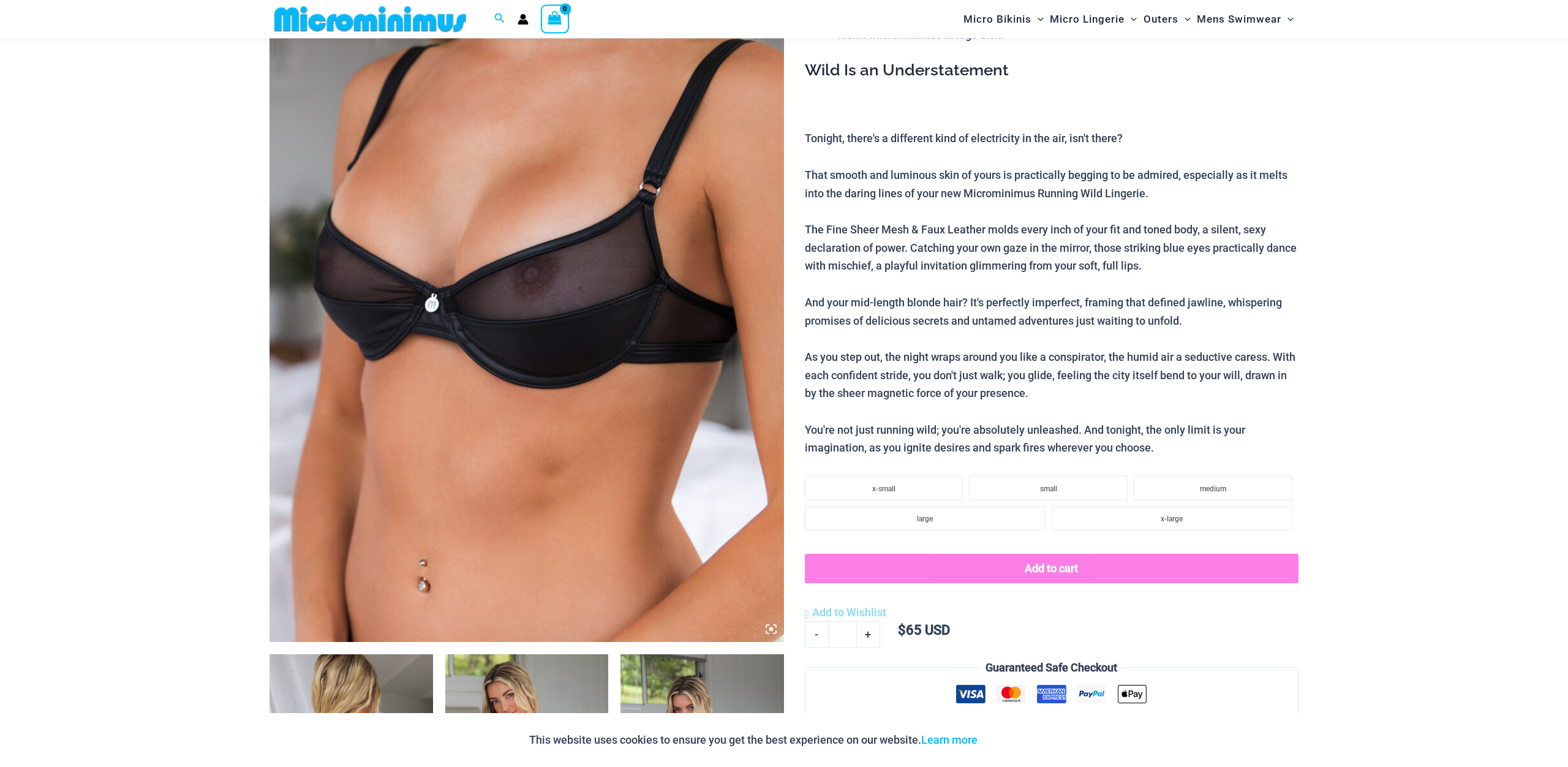
scroll to position [282, 0]
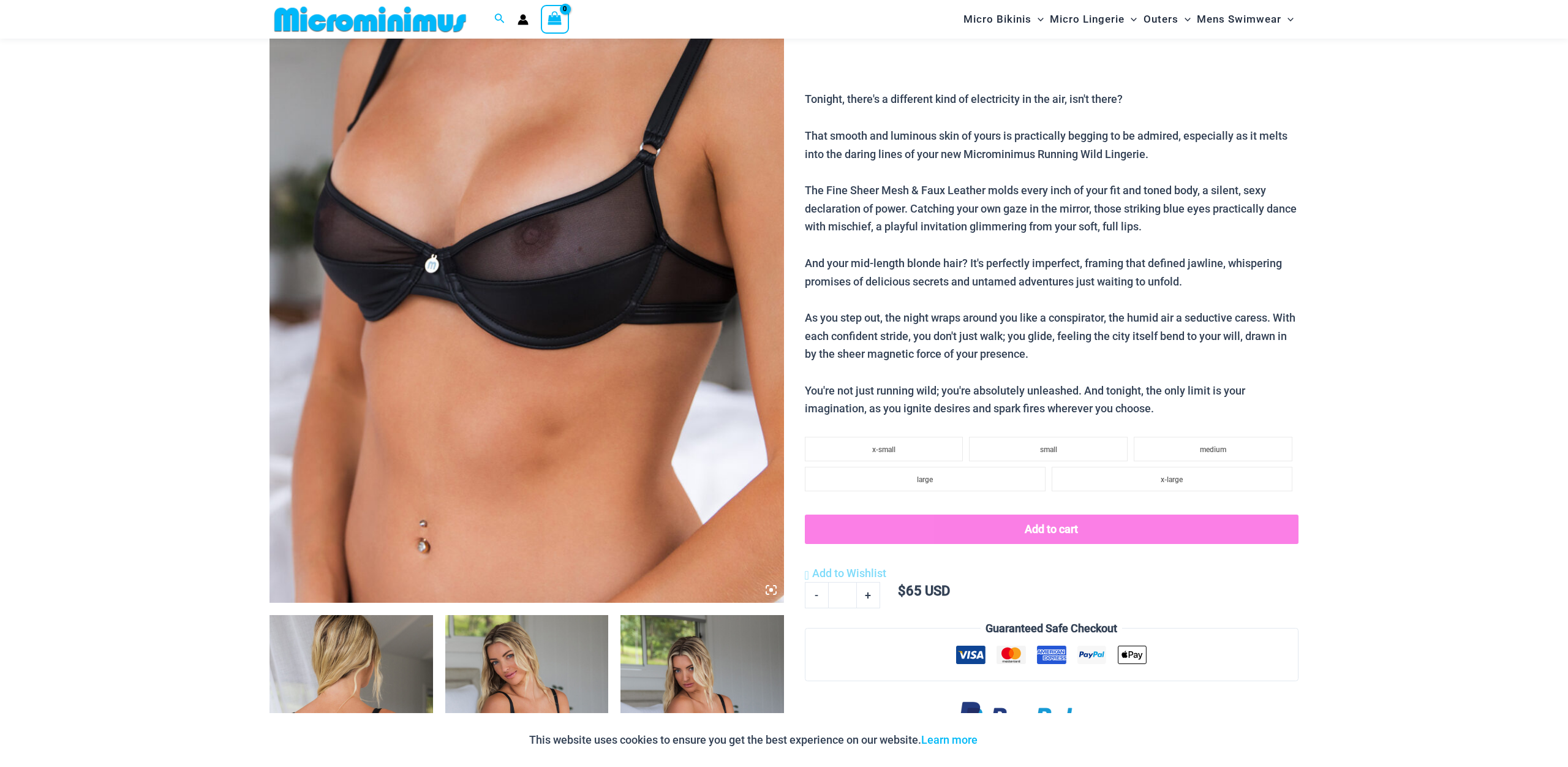
click at [774, 594] on icon at bounding box center [771, 589] width 11 height 11
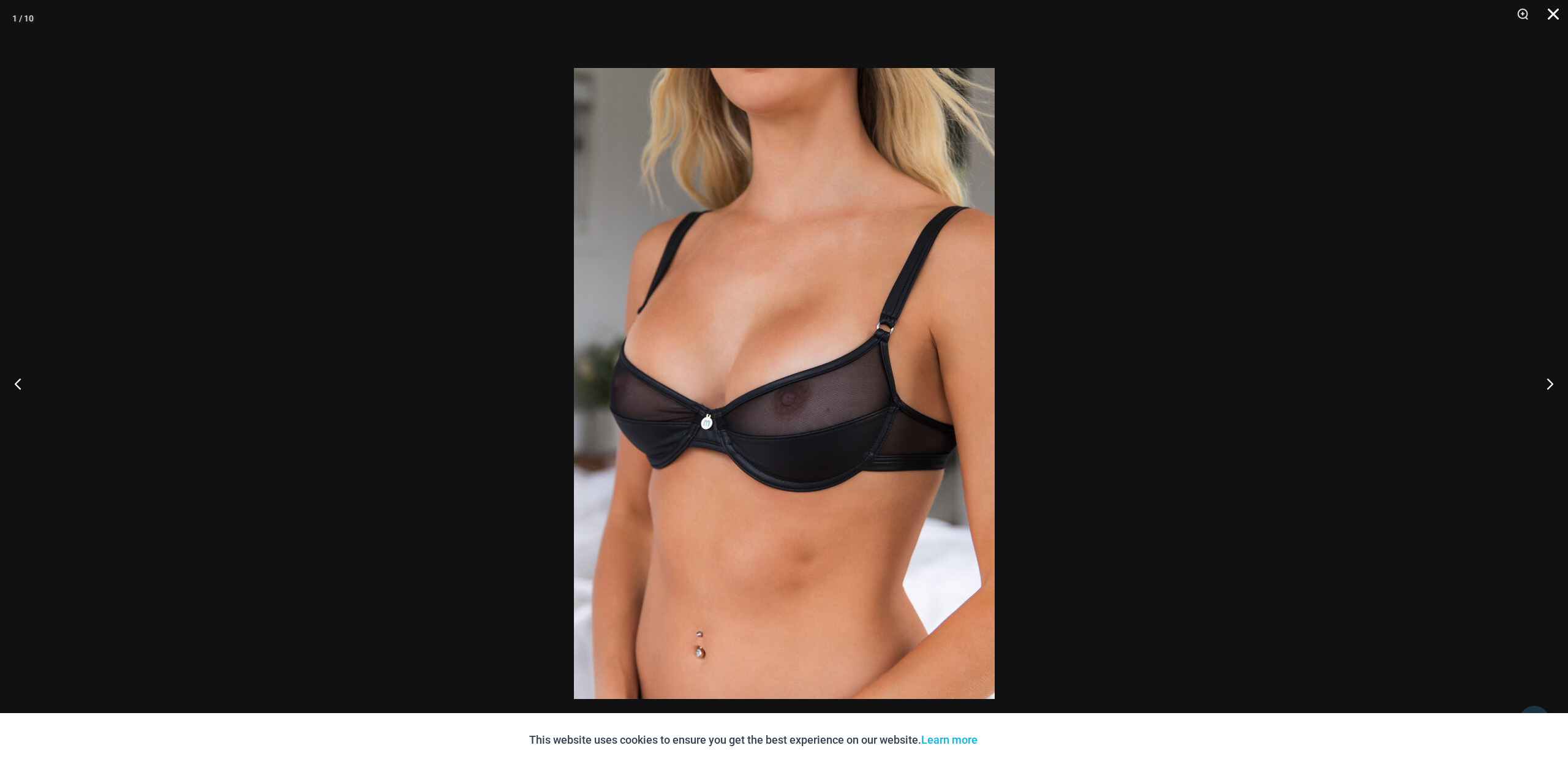
click at [1553, 16] on button "Close" at bounding box center [1549, 18] width 31 height 37
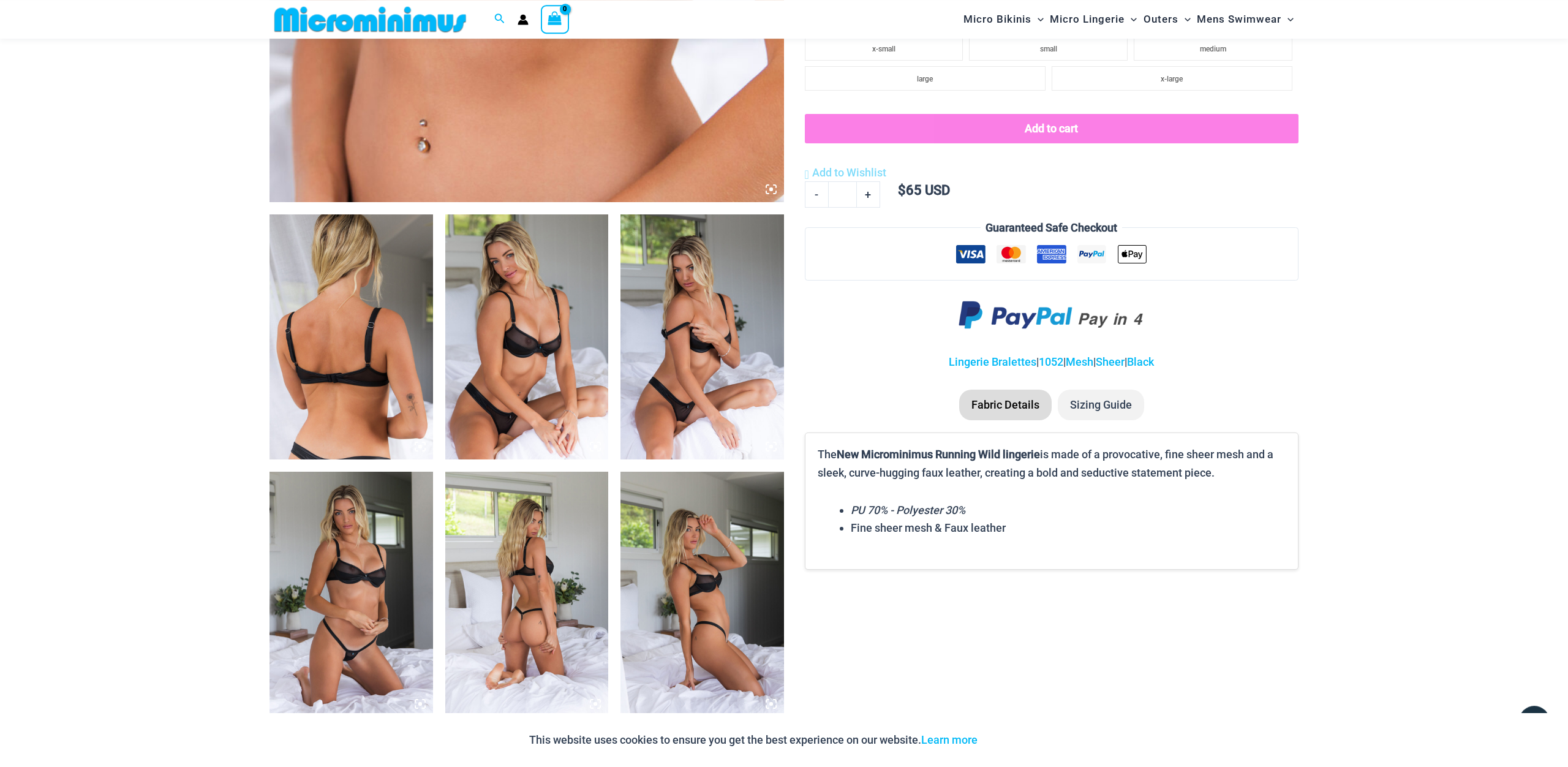
scroll to position [723, 0]
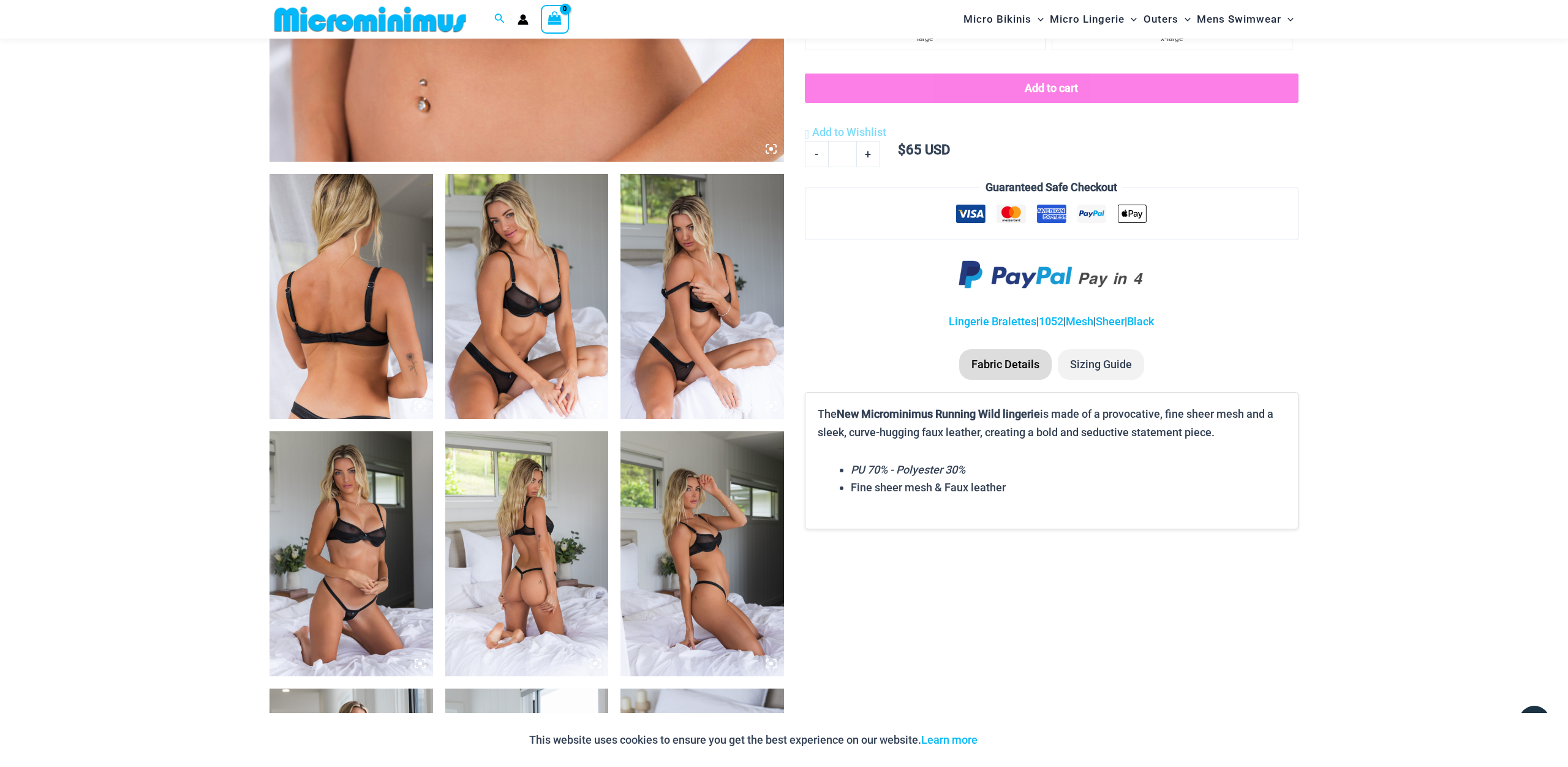
click at [378, 586] on img at bounding box center [351, 554] width 164 height 245
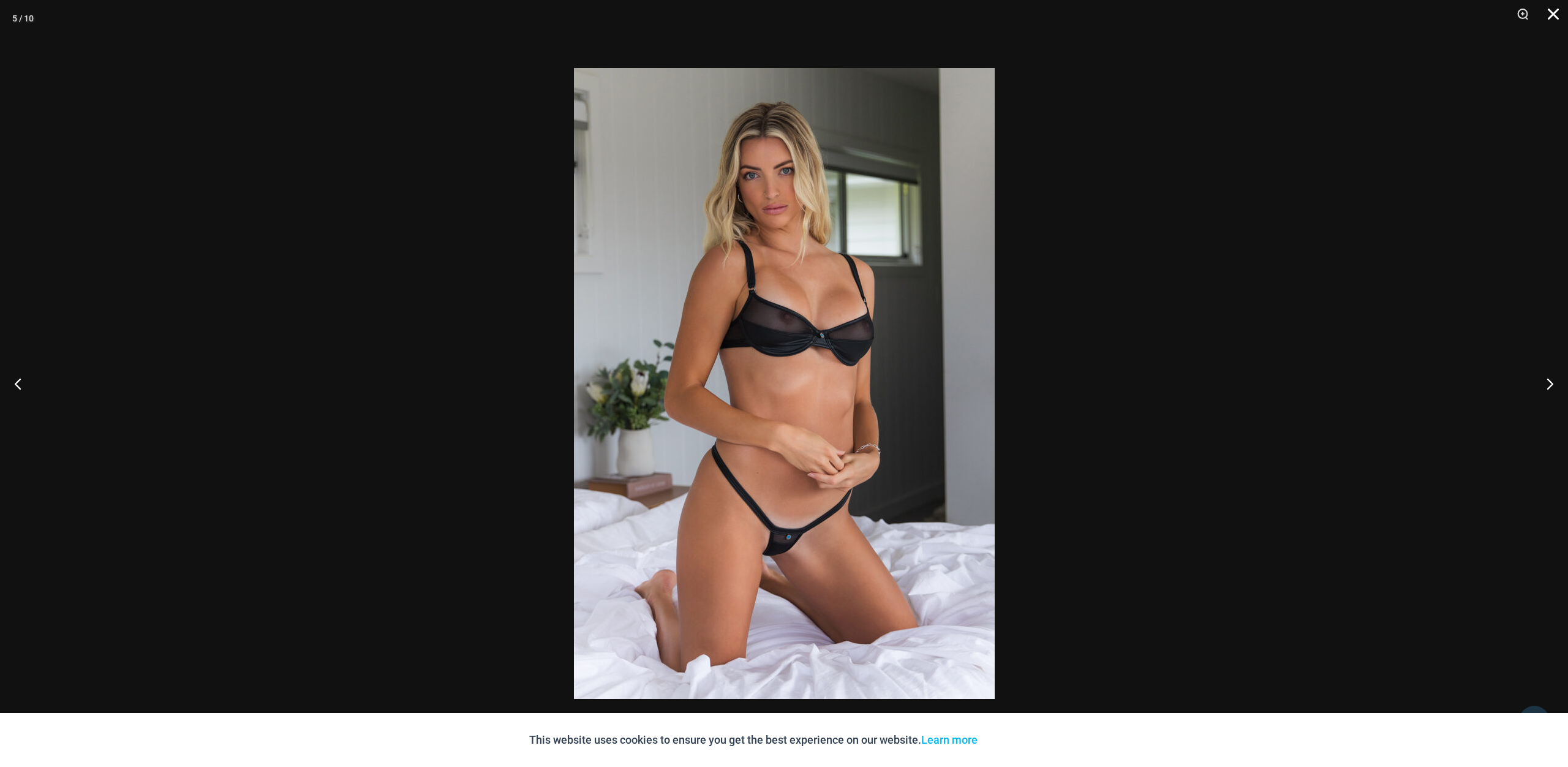
click at [1550, 16] on button "Close" at bounding box center [1549, 18] width 31 height 37
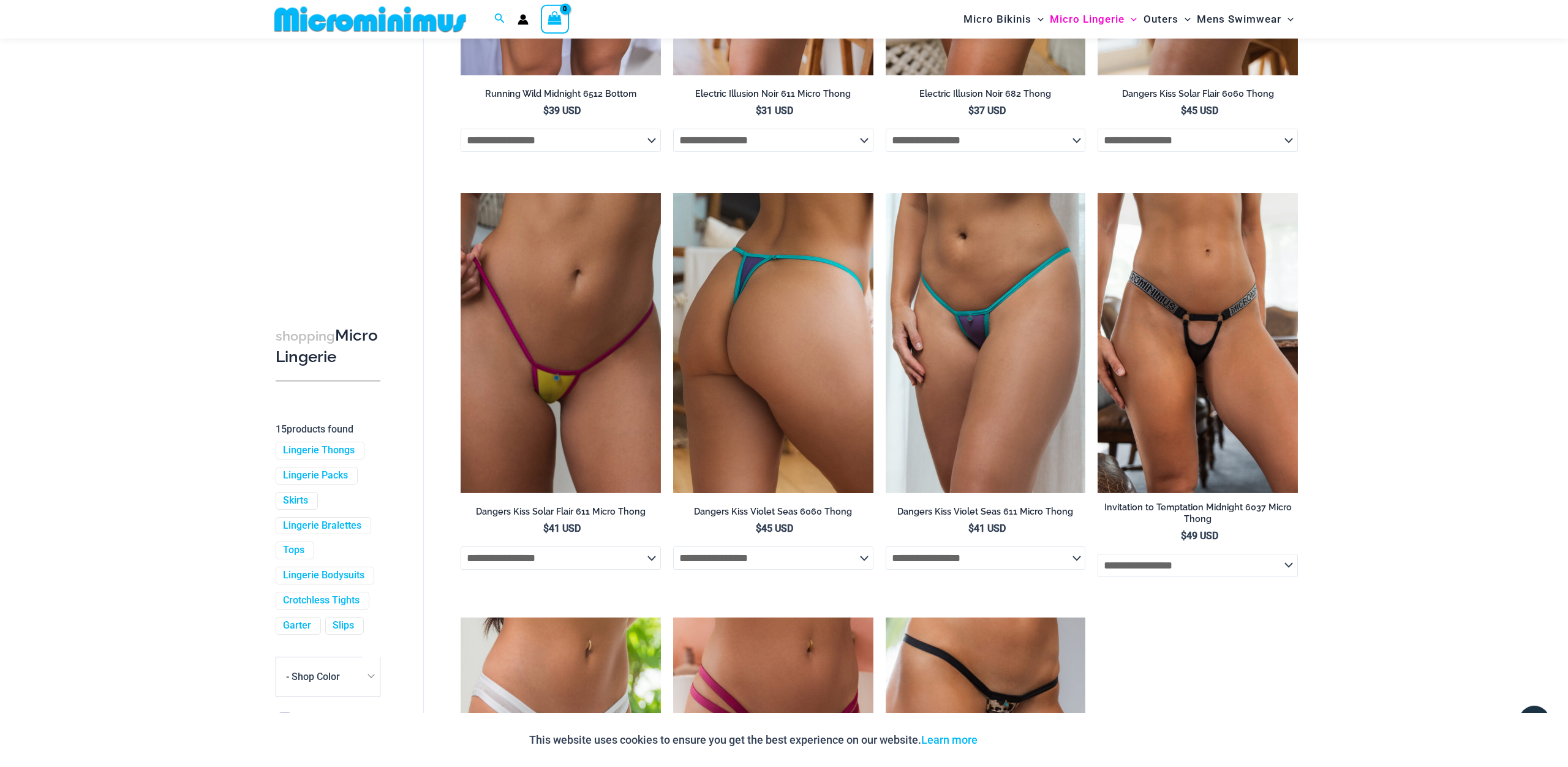
scroll to position [875, 0]
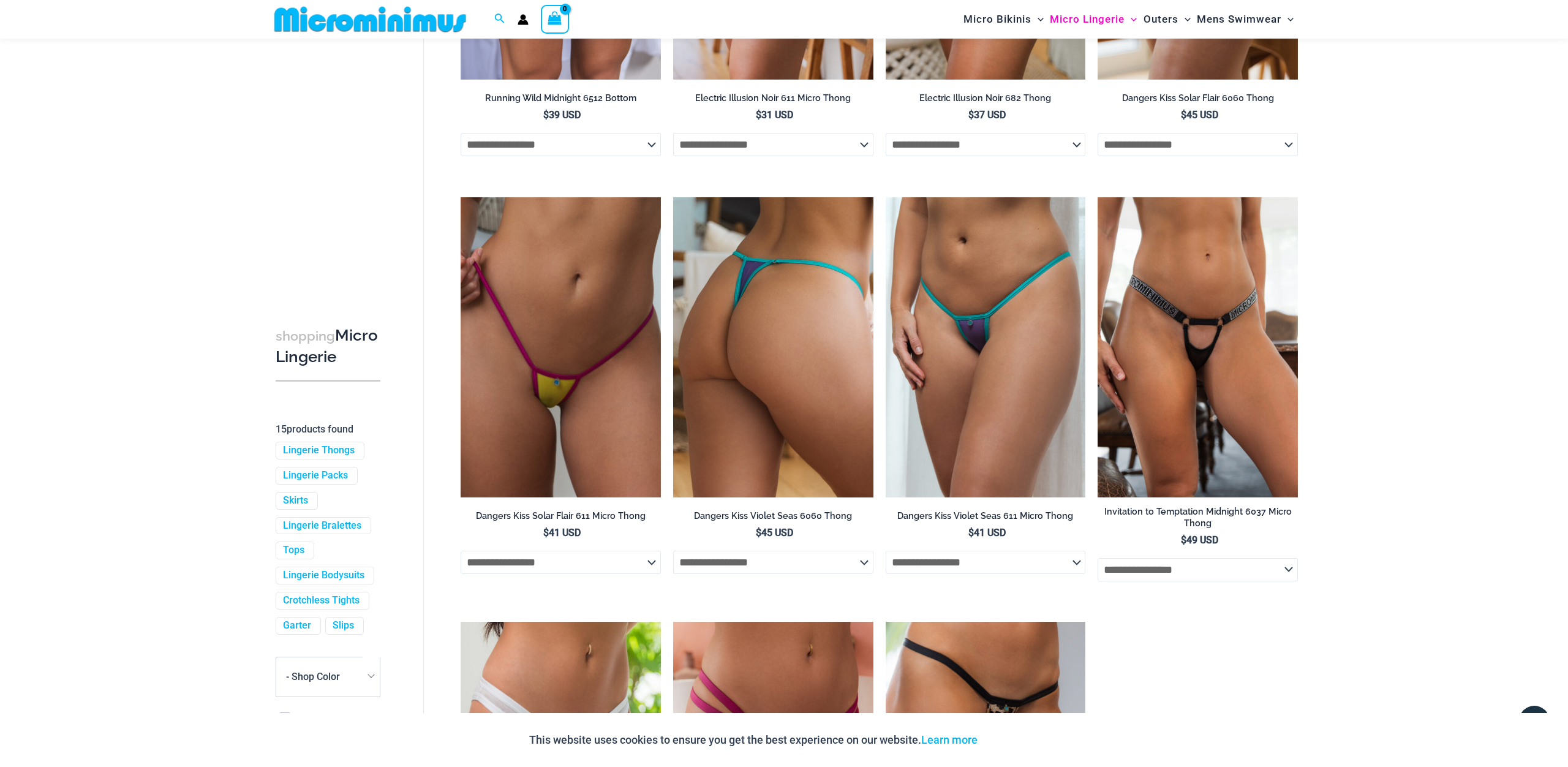
click at [774, 421] on img at bounding box center [774, 347] width 201 height 300
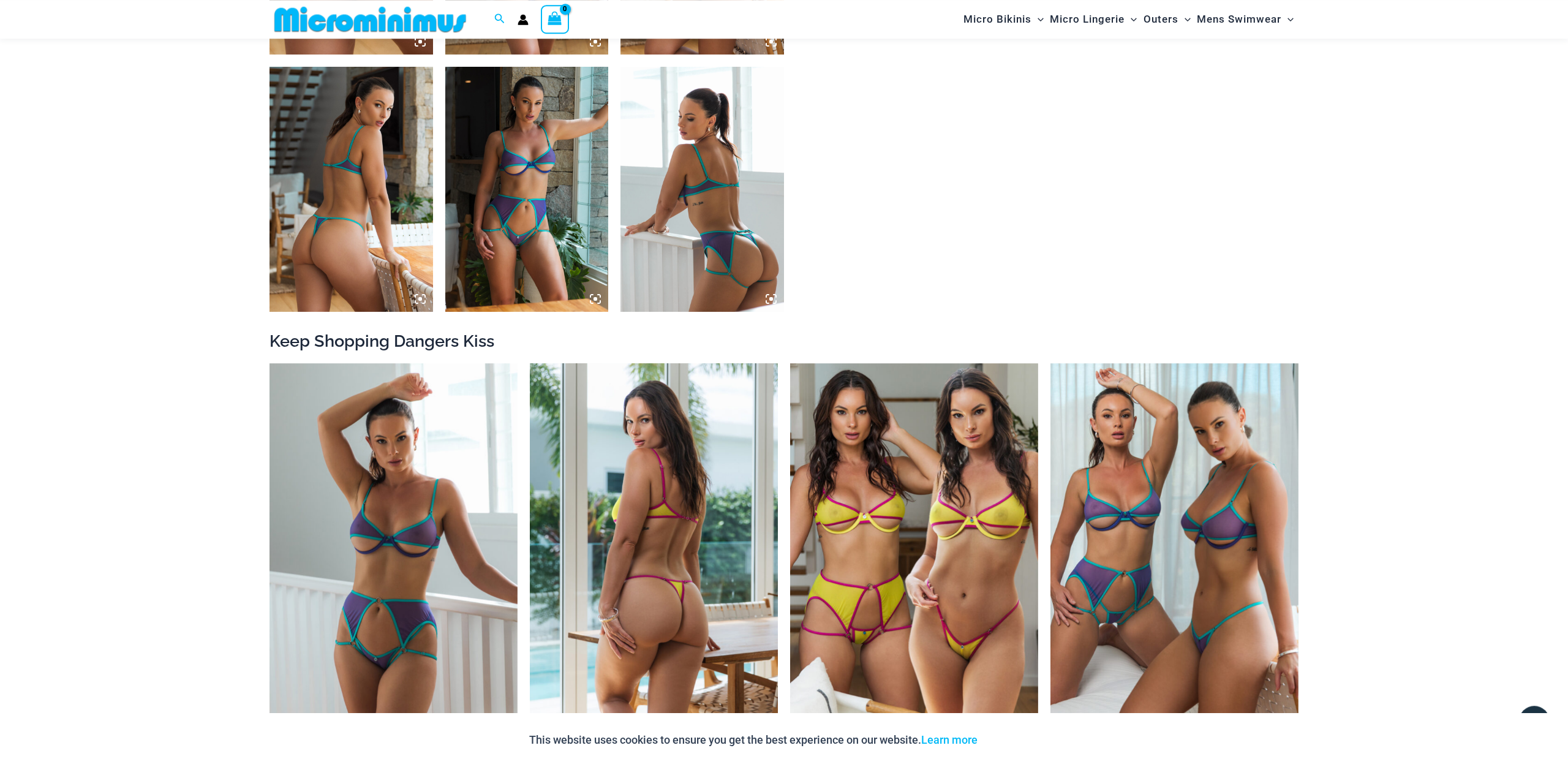
scroll to position [1163, 0]
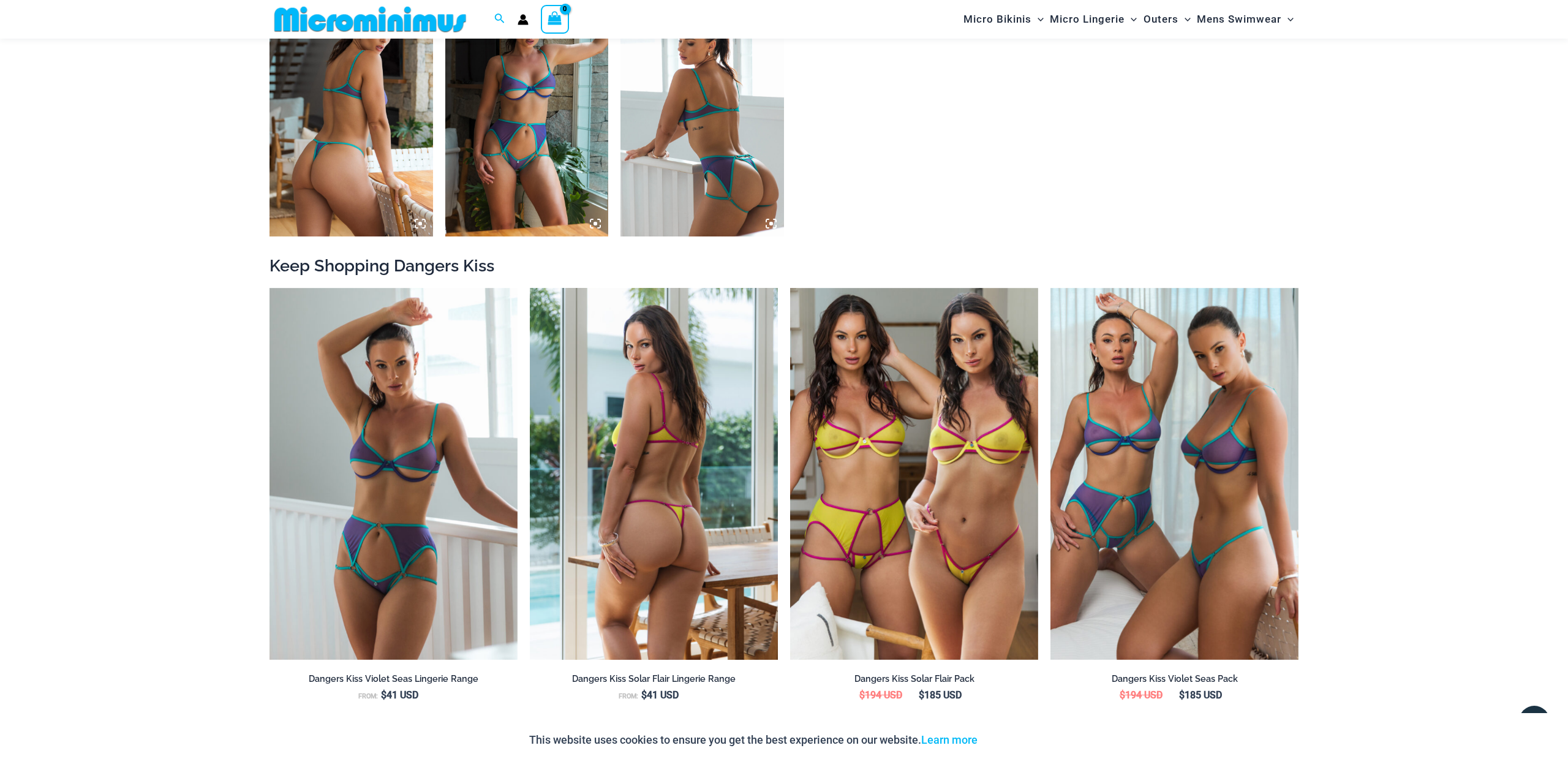
click at [685, 507] on img at bounding box center [653, 473] width 248 height 372
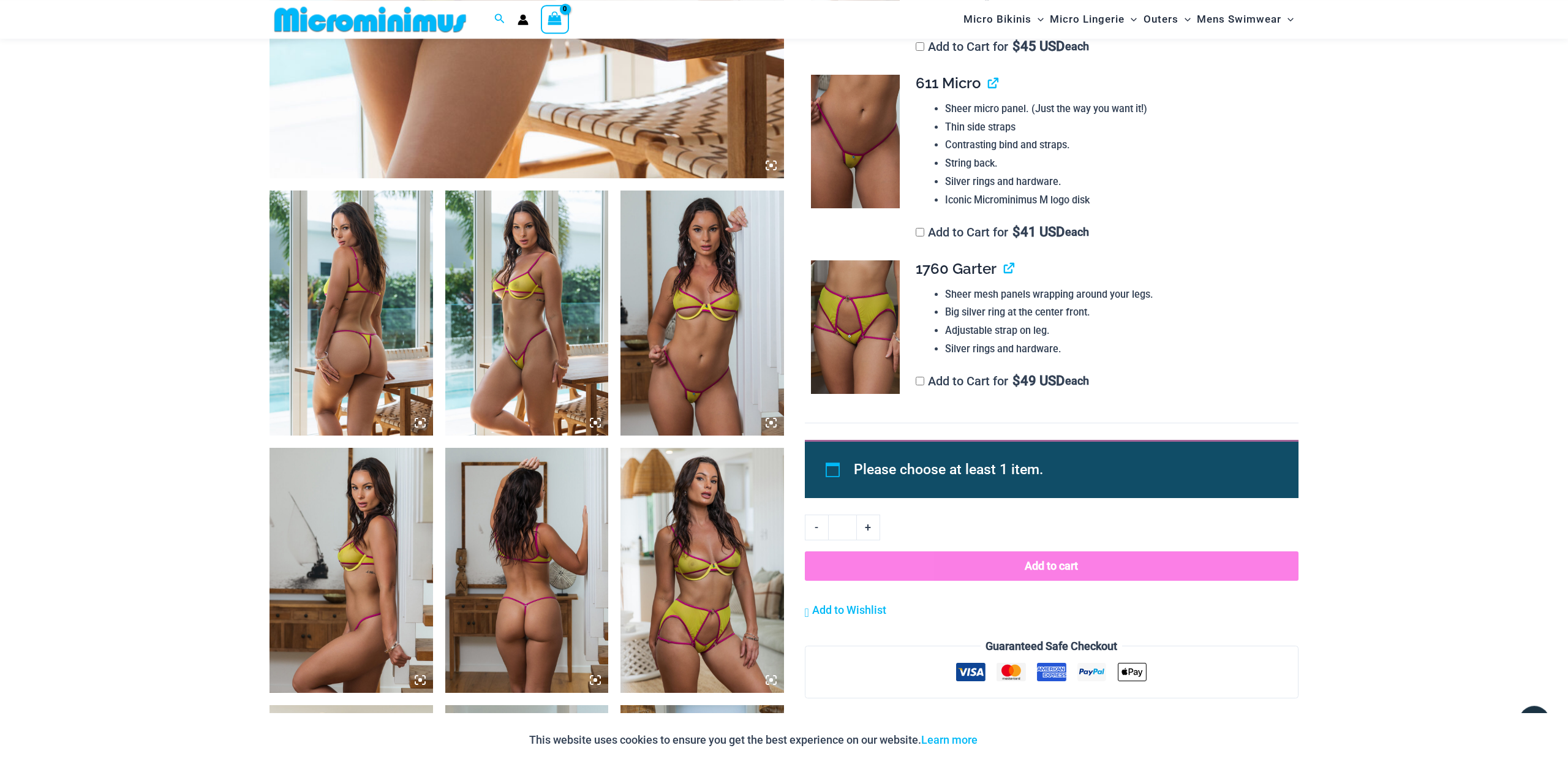
scroll to position [722, 0]
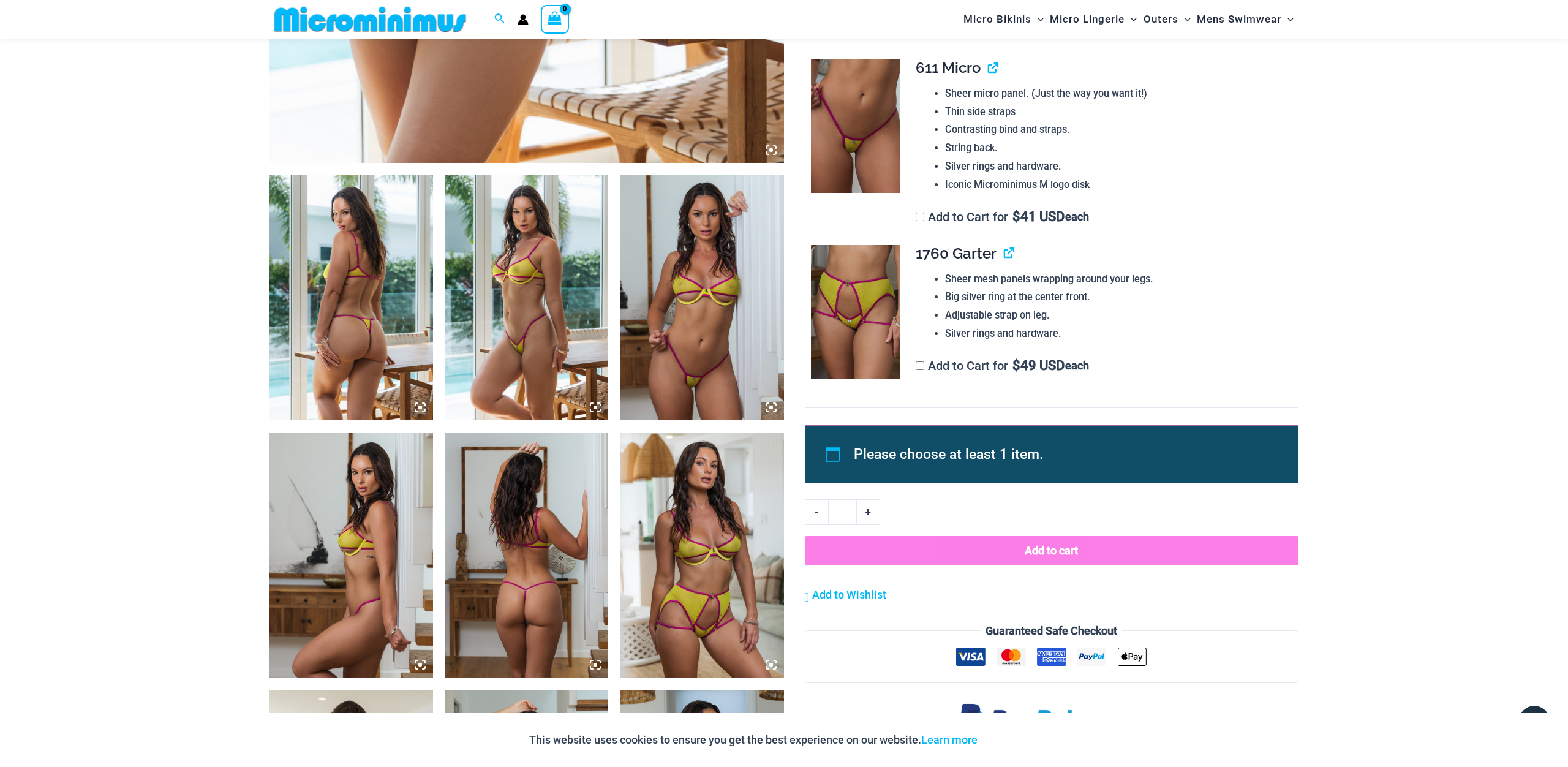
click at [719, 350] on img at bounding box center [702, 297] width 164 height 245
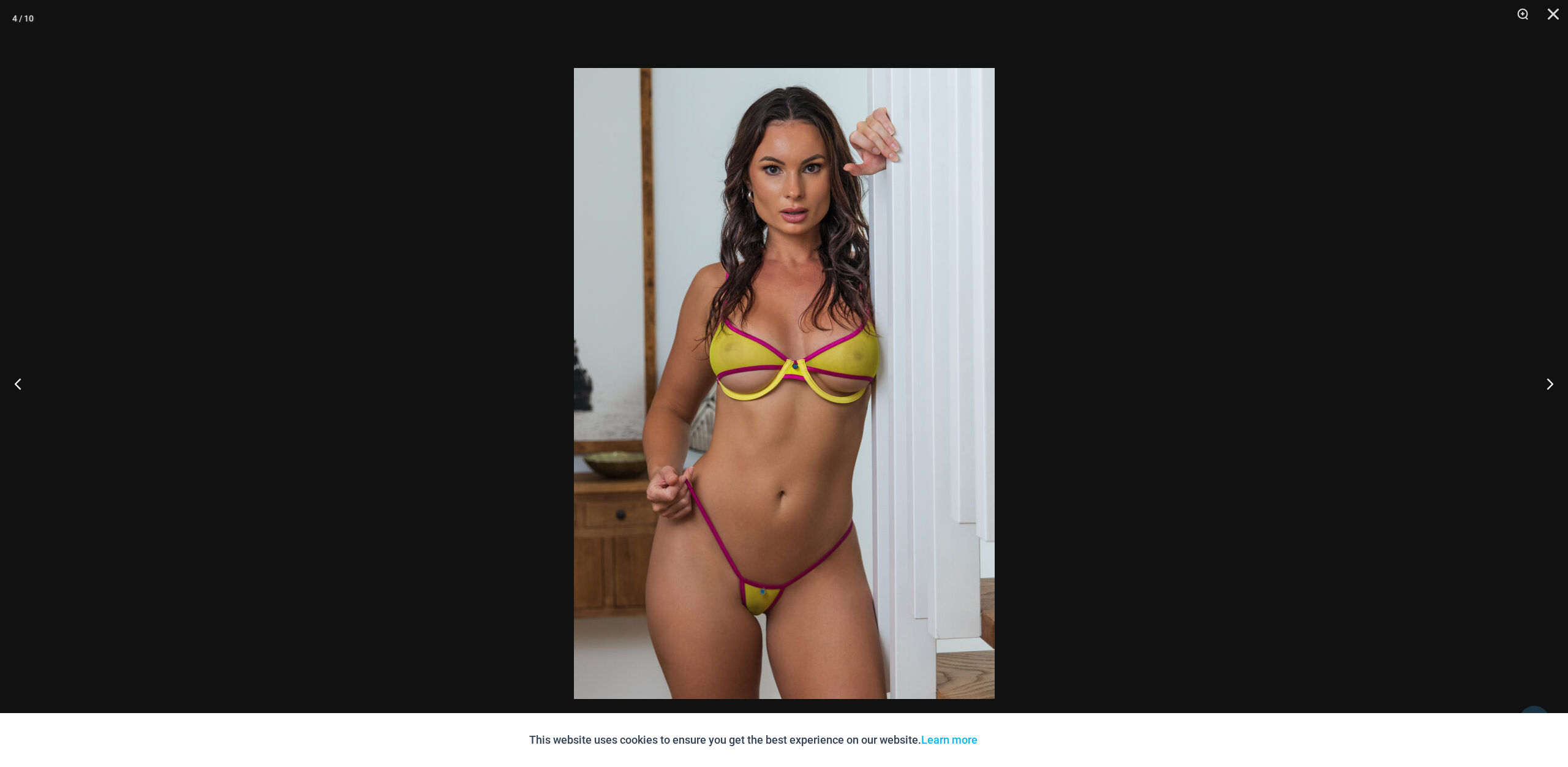
click at [794, 471] on img at bounding box center [784, 383] width 420 height 631
